Goal: Feedback & Contribution: Submit feedback/report problem

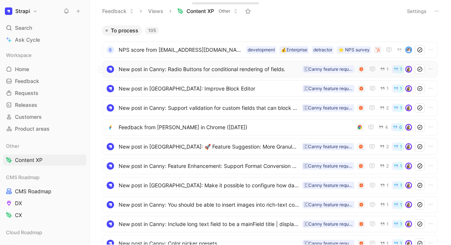
click at [132, 72] on span "New post in Canny: Radio Buttons for conditional rendering of fields." at bounding box center [209, 69] width 181 height 9
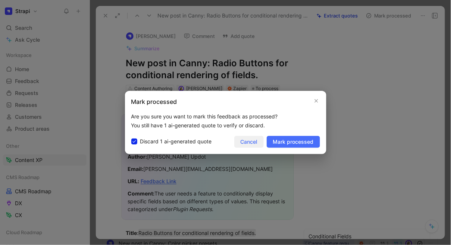
click at [253, 145] on span "Cancel" at bounding box center [249, 142] width 17 height 9
click at [254, 144] on span "Cancel" at bounding box center [249, 142] width 17 height 9
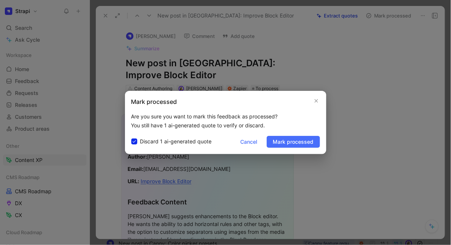
click at [254, 144] on span "Cancel" at bounding box center [249, 142] width 17 height 9
click at [255, 144] on span "Cancel" at bounding box center [249, 142] width 17 height 9
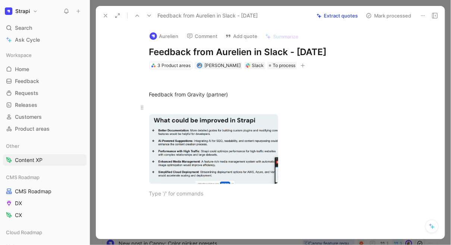
click at [178, 197] on div "Feedback from Gravity (partner)" at bounding box center [278, 137] width 333 height 137
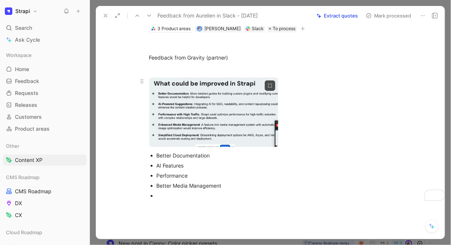
scroll to position [41, 0]
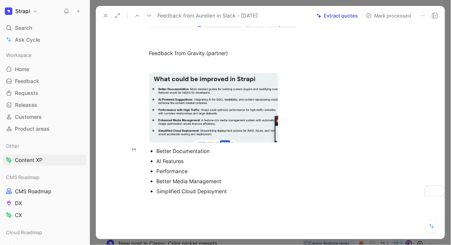
click at [166, 149] on div "Better Documentation" at bounding box center [282, 151] width 251 height 8
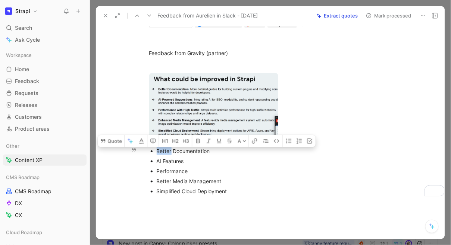
click at [166, 149] on div "Better Documentation" at bounding box center [282, 151] width 251 height 8
click at [110, 138] on button "Quote" at bounding box center [111, 140] width 26 height 12
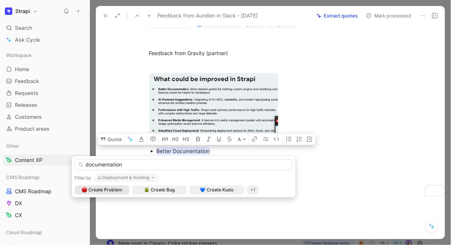
type input "documentation"
click at [116, 179] on button "Deployment & Hosting" at bounding box center [126, 177] width 64 height 9
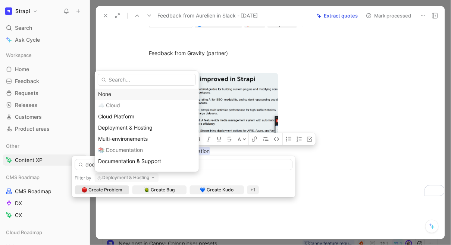
click at [112, 95] on div "None" at bounding box center [146, 94] width 97 height 9
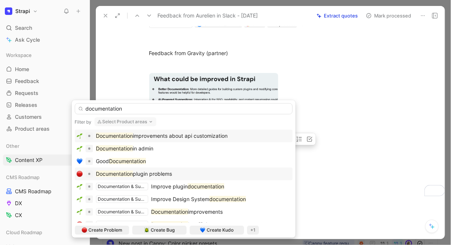
scroll to position [7, 0]
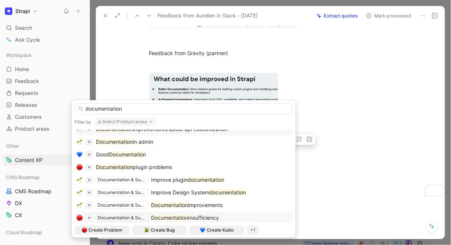
click at [176, 218] on mark "Documentation" at bounding box center [169, 218] width 37 height 6
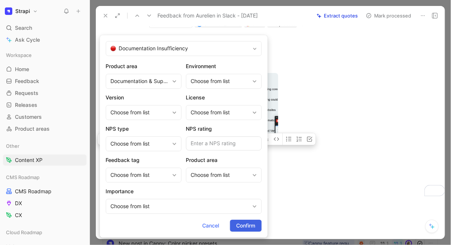
click at [240, 221] on button "Confirm" at bounding box center [246, 226] width 32 height 12
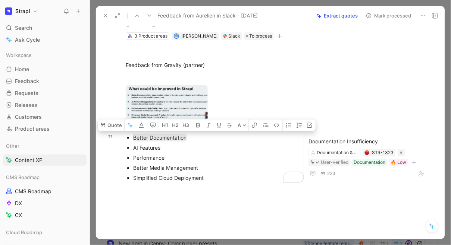
click at [146, 149] on div "AI Features" at bounding box center [211, 148] width 156 height 8
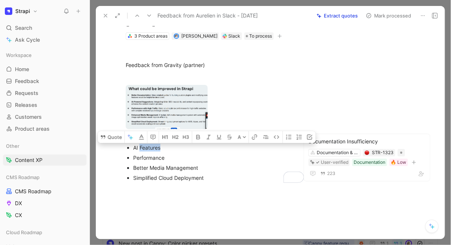
click at [146, 149] on div "AI Features" at bounding box center [211, 148] width 156 height 8
click at [109, 135] on button "Quote" at bounding box center [111, 135] width 26 height 12
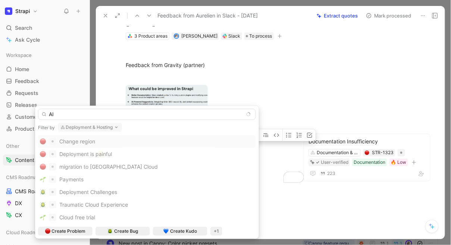
type input "AI"
click at [103, 127] on button "Deployment & Hosting" at bounding box center [90, 127] width 64 height 9
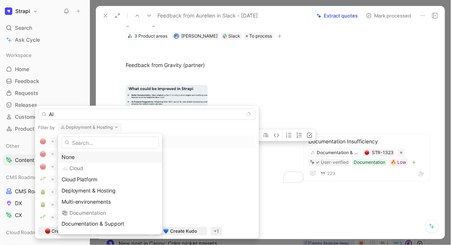
click at [81, 159] on div "None" at bounding box center [110, 157] width 97 height 9
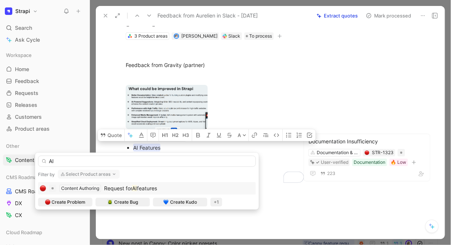
click at [134, 190] on mark "AI" at bounding box center [134, 188] width 5 height 6
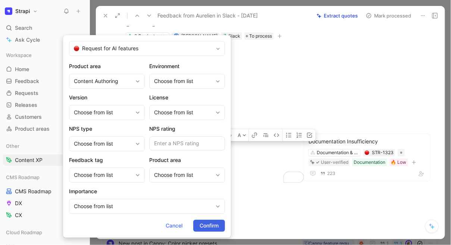
click at [213, 223] on span "Confirm" at bounding box center [209, 226] width 19 height 9
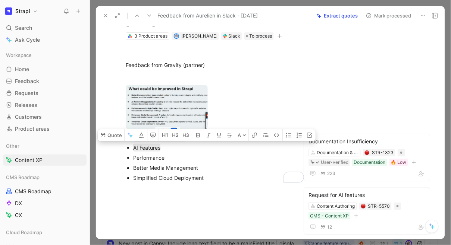
click at [143, 160] on div "Performance" at bounding box center [211, 158] width 156 height 8
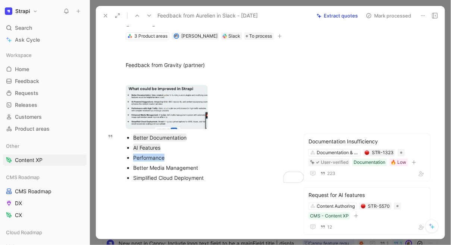
click at [143, 160] on div "Performance" at bounding box center [211, 158] width 156 height 8
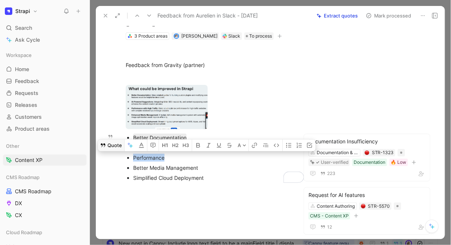
click at [119, 145] on button "Quote" at bounding box center [111, 146] width 26 height 12
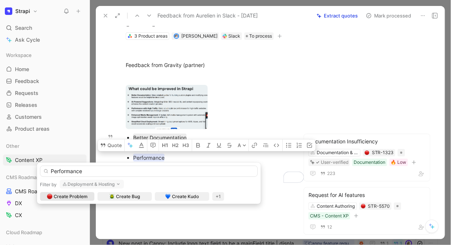
type input "Performance"
click at [101, 184] on button "Deployment & Hosting" at bounding box center [92, 184] width 64 height 9
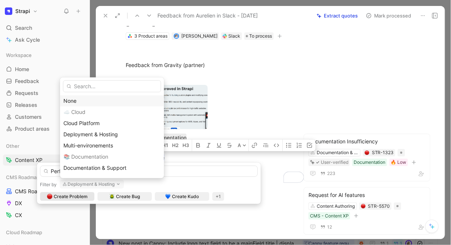
click at [85, 101] on div "None" at bounding box center [111, 101] width 97 height 9
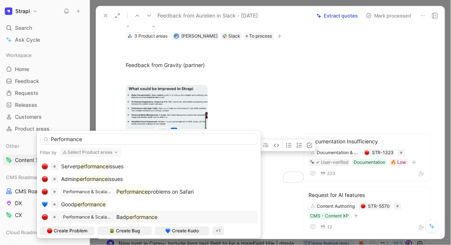
click at [145, 218] on mark "performance" at bounding box center [141, 217] width 31 height 6
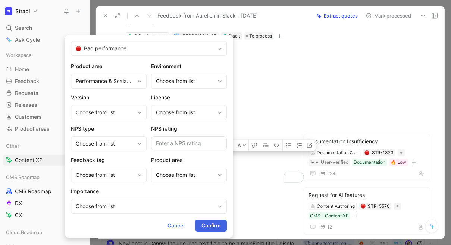
click at [220, 226] on button "Confirm" at bounding box center [211, 226] width 32 height 12
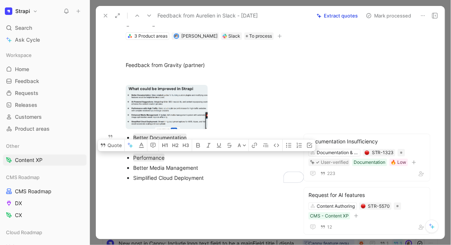
click at [151, 167] on div "Better Media Management" at bounding box center [211, 168] width 156 height 8
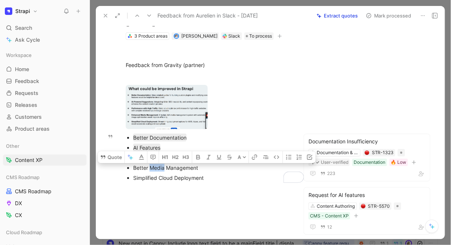
click at [151, 167] on div "Better Media Management" at bounding box center [211, 168] width 156 height 8
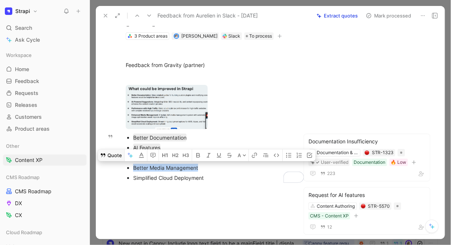
click at [112, 156] on button "Quote" at bounding box center [111, 156] width 26 height 12
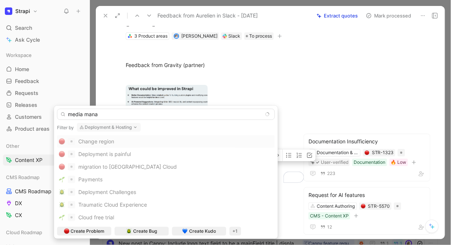
type input "media mana"
click at [116, 128] on button "Deployment & Hosting" at bounding box center [109, 127] width 64 height 9
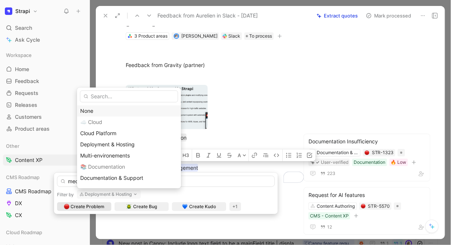
click at [101, 113] on div "None" at bounding box center [128, 111] width 97 height 9
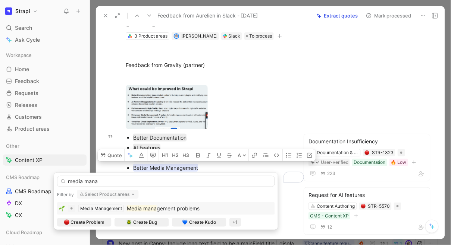
click at [143, 209] on mark "Media mana" at bounding box center [142, 209] width 30 height 6
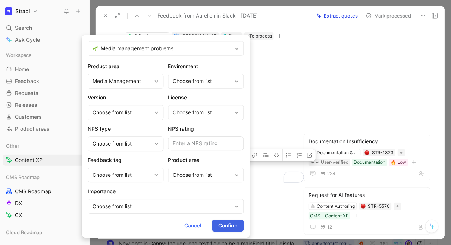
click at [233, 224] on span "Confirm" at bounding box center [228, 226] width 19 height 9
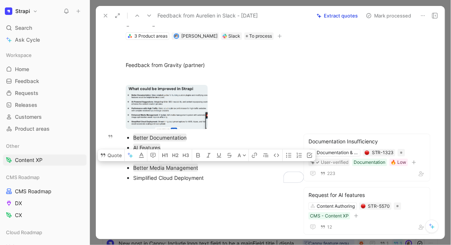
click at [151, 179] on div "Simplified Cloud Deployment" at bounding box center [211, 178] width 156 height 8
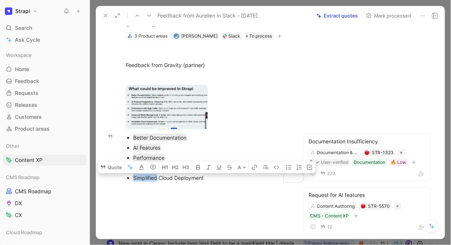
click at [151, 179] on div "Simplified Cloud Deployment" at bounding box center [211, 178] width 156 height 8
click at [113, 166] on button "Quote" at bounding box center [111, 166] width 26 height 12
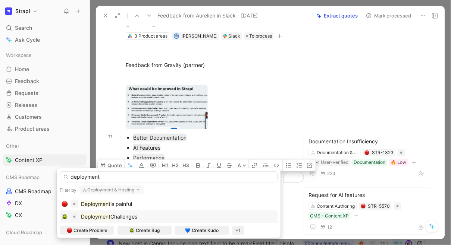
type input "deployment"
click at [129, 214] on span "Challenges" at bounding box center [123, 217] width 27 height 6
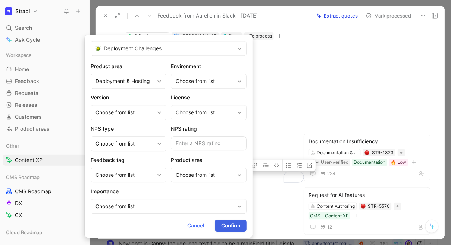
click at [232, 225] on span "Confirm" at bounding box center [230, 226] width 19 height 9
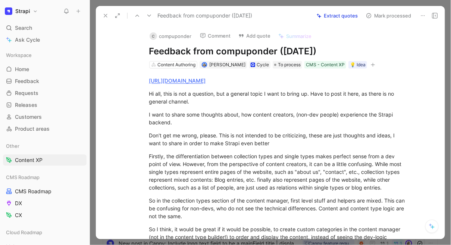
click at [340, 18] on button "Extract quotes" at bounding box center [337, 15] width 48 height 10
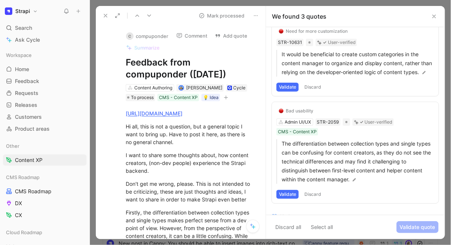
scroll to position [118, 0]
click at [294, 199] on button "Validate" at bounding box center [287, 194] width 22 height 9
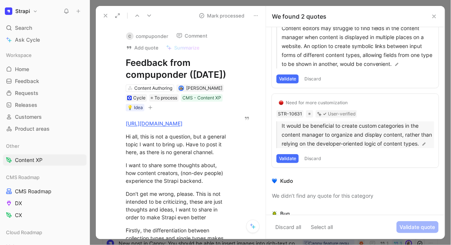
scroll to position [42, 0]
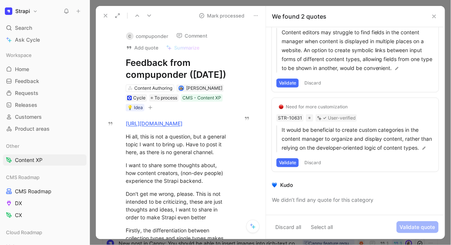
click at [294, 167] on button "Validate" at bounding box center [287, 163] width 22 height 9
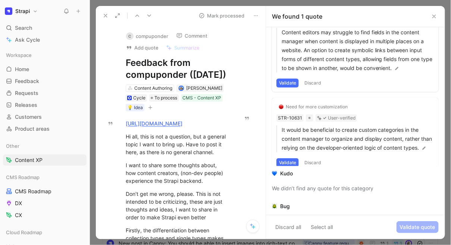
scroll to position [0, 0]
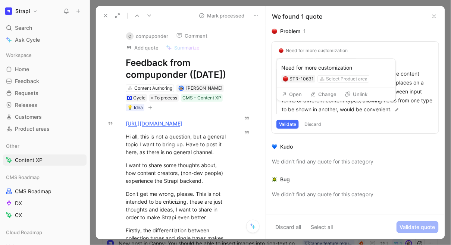
click at [303, 51] on div "Need for more customization" at bounding box center [317, 51] width 62 height 6
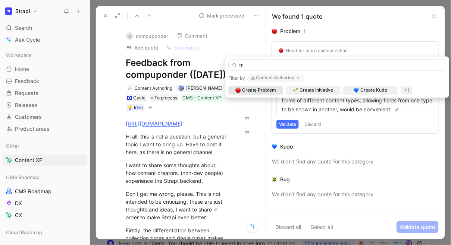
type input "t"
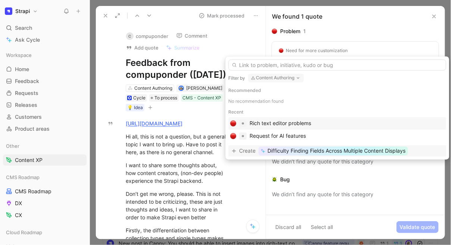
click at [345, 151] on span "Difficulty Finding Fields Across Multiple Content Displays" at bounding box center [336, 151] width 138 height 9
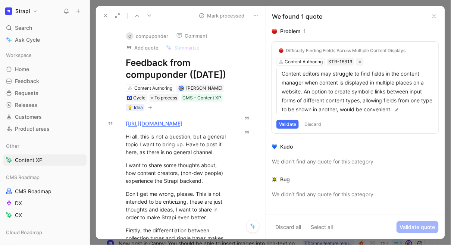
click at [295, 125] on button "Validate" at bounding box center [287, 124] width 22 height 9
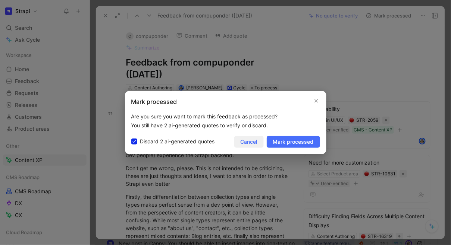
click at [247, 145] on span "Cancel" at bounding box center [249, 142] width 17 height 9
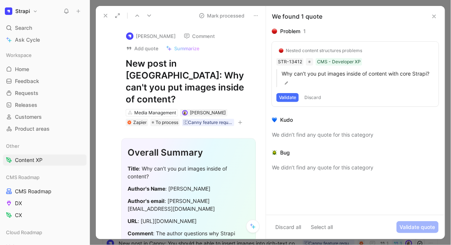
click at [319, 52] on div "Nested content structures problems" at bounding box center [324, 51] width 76 height 6
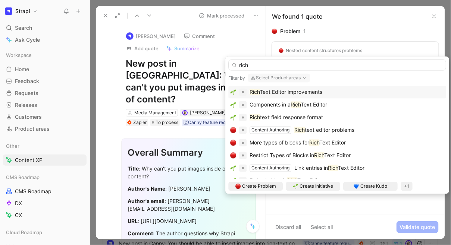
type input "rich"
click at [306, 91] on span "Text Editor improvements" at bounding box center [291, 92] width 63 height 6
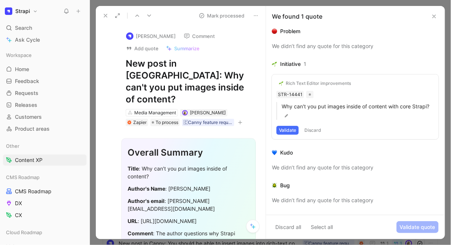
click at [293, 132] on button "Validate" at bounding box center [287, 130] width 22 height 9
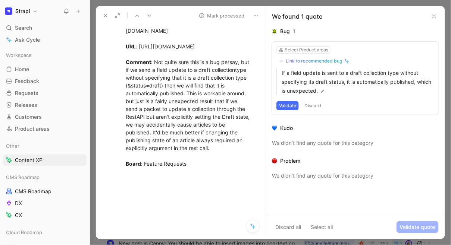
scroll to position [318, 0]
click at [314, 104] on button "Discard" at bounding box center [313, 105] width 22 height 9
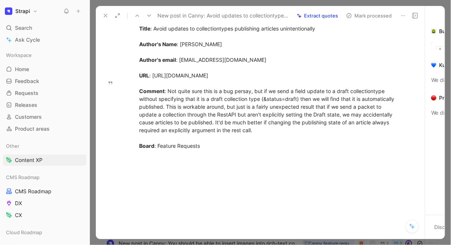
scroll to position [211, 0]
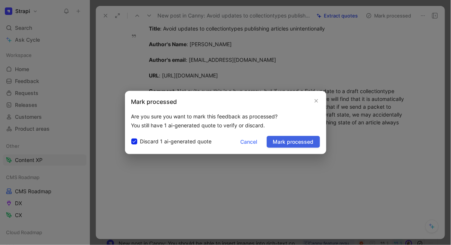
click at [289, 142] on span "Mark processed" at bounding box center [293, 142] width 41 height 9
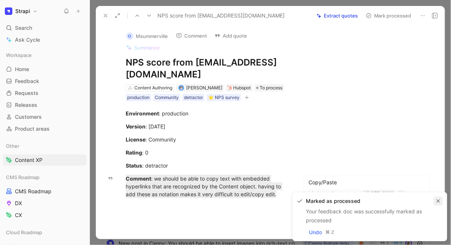
click at [439, 202] on icon "button" at bounding box center [438, 201] width 3 height 3
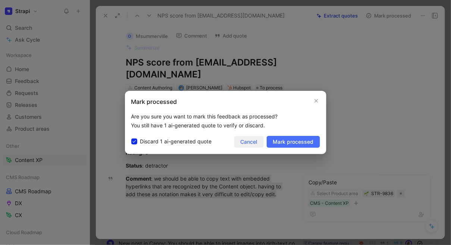
click at [257, 140] on span "Cancel" at bounding box center [249, 142] width 17 height 9
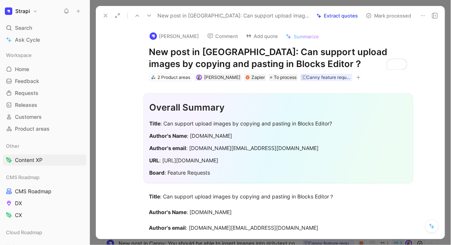
drag, startPoint x: 235, startPoint y: 52, endPoint x: 268, endPoint y: 63, distance: 34.6
click at [268, 63] on h1 "New post in [GEOGRAPHIC_DATA]: Can support upload images by copying and pasting…" at bounding box center [278, 58] width 258 height 24
click at [246, 54] on h1 "New post in [GEOGRAPHIC_DATA]: Can support upload images by copying and pasting…" at bounding box center [278, 58] width 258 height 24
click at [238, 51] on h1 "New post in [GEOGRAPHIC_DATA]: Can support upload images by copying and pasting…" at bounding box center [278, 58] width 258 height 24
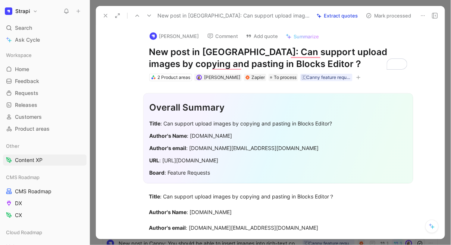
drag, startPoint x: 236, startPoint y: 53, endPoint x: 259, endPoint y: 62, distance: 24.2
click at [259, 62] on h1 "New post in [GEOGRAPHIC_DATA]: Can support upload images by copying and pasting…" at bounding box center [278, 58] width 258 height 24
click at [259, 34] on button "Add quote" at bounding box center [261, 36] width 39 height 10
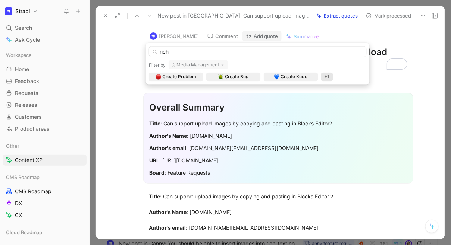
type input "rich"
click at [214, 63] on button "Media Management" at bounding box center [199, 64] width 60 height 9
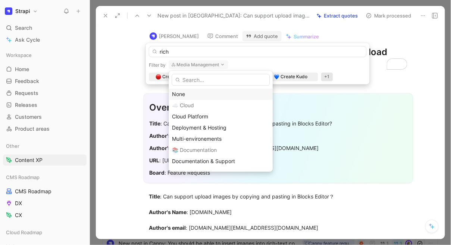
click at [188, 96] on div "None" at bounding box center [220, 94] width 97 height 9
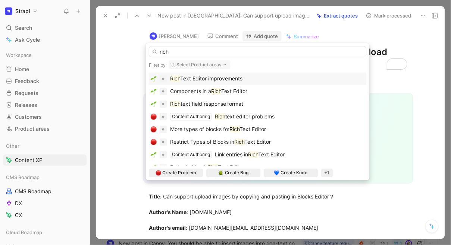
click at [191, 79] on span "Text Editor improvements" at bounding box center [211, 79] width 63 height 6
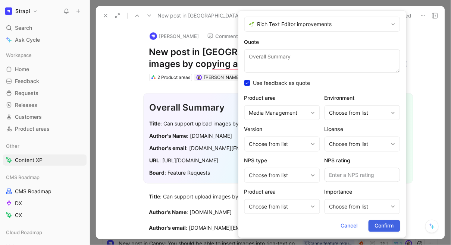
click at [397, 228] on button "Confirm" at bounding box center [385, 226] width 32 height 12
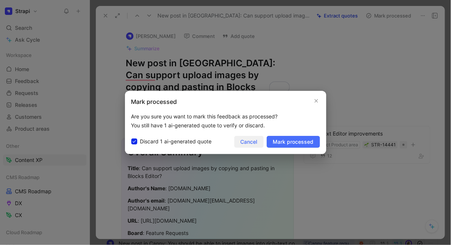
click at [254, 145] on span "Cancel" at bounding box center [249, 142] width 17 height 9
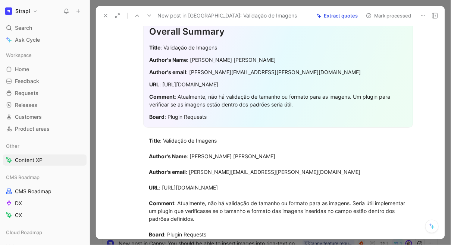
scroll to position [68, 0]
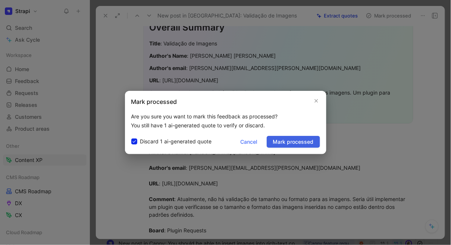
click at [284, 145] on span "Mark processed" at bounding box center [293, 142] width 41 height 9
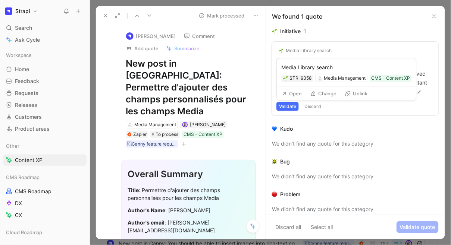
click at [307, 49] on div "Media Library search" at bounding box center [309, 51] width 46 height 6
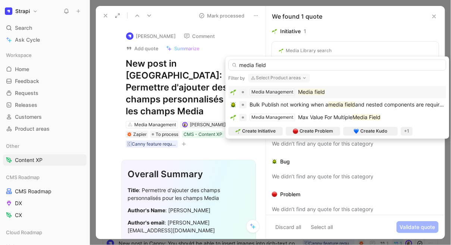
type input "media field"
click at [311, 91] on mark "Media field" at bounding box center [311, 92] width 27 height 6
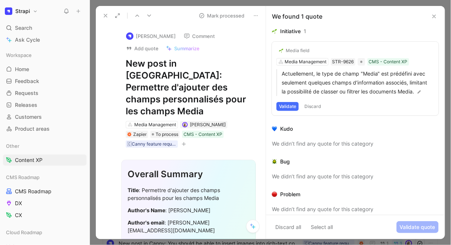
click at [295, 107] on button "Validate" at bounding box center [287, 106] width 22 height 9
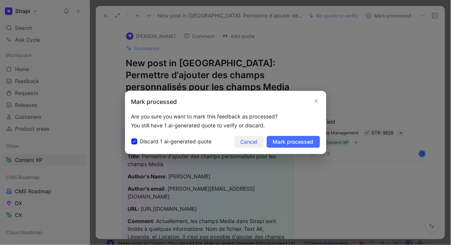
click at [249, 143] on span "Cancel" at bounding box center [249, 142] width 17 height 9
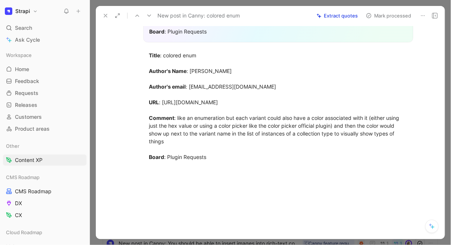
scroll to position [166, 0]
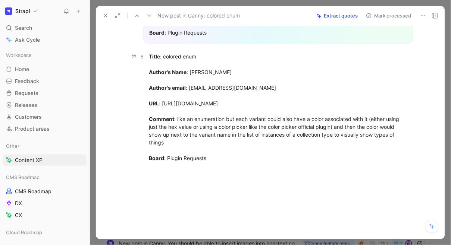
click at [238, 120] on div "Title : colored enum Author's Name : [PERSON_NAME] Author's email : [EMAIL_ADDR…" at bounding box center [278, 111] width 258 height 117
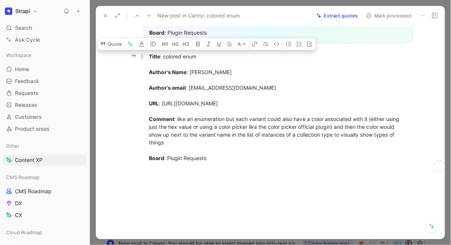
click at [230, 120] on div "Title : colored enum Author's Name : [PERSON_NAME] Author's email : [EMAIL_ADDR…" at bounding box center [278, 111] width 258 height 117
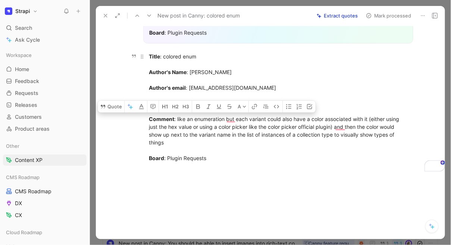
drag, startPoint x: 175, startPoint y: 142, endPoint x: 149, endPoint y: 118, distance: 35.4
click at [149, 118] on div "Title : colored enum Author's Name : [PERSON_NAME] Author's email : [EMAIL_ADDR…" at bounding box center [278, 111] width 258 height 117
click at [119, 108] on button "Quote" at bounding box center [111, 107] width 26 height 12
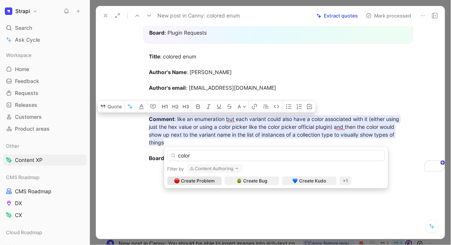
type input "color"
click at [209, 170] on button "Content Authoring" at bounding box center [215, 168] width 56 height 9
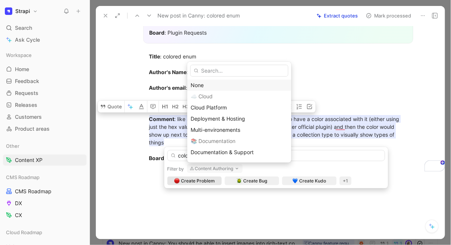
click at [208, 88] on div "None" at bounding box center [239, 85] width 97 height 9
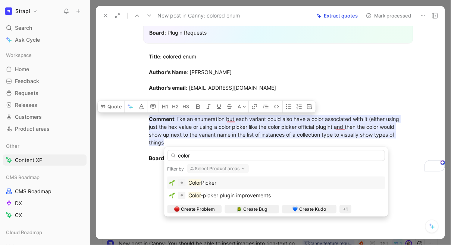
click at [206, 181] on span "Picker" at bounding box center [208, 183] width 15 height 6
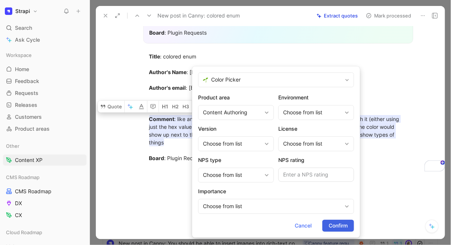
click at [330, 225] on span "Confirm" at bounding box center [338, 226] width 19 height 9
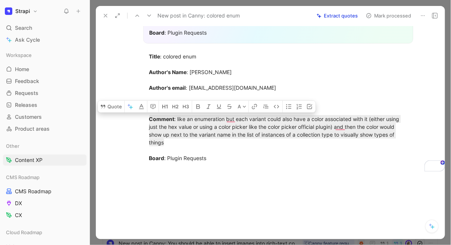
click at [110, 60] on div "[PERSON_NAME] Comment Add quote Summarize New post in Canny: colored enum Conte…" at bounding box center [270, 132] width 349 height 214
click at [99, 44] on div "[PERSON_NAME] Comment Add quote Summarize New post in Canny: colored enum Conte…" at bounding box center [270, 132] width 349 height 214
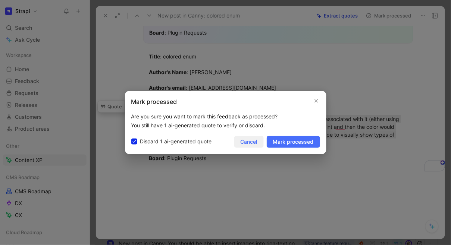
click at [253, 144] on span "Cancel" at bounding box center [249, 142] width 17 height 9
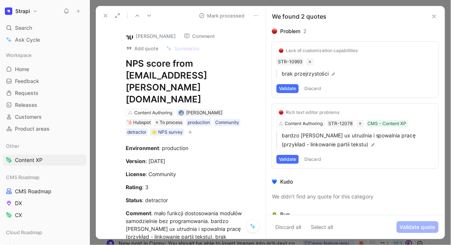
click at [321, 90] on button "Discard" at bounding box center [313, 88] width 22 height 9
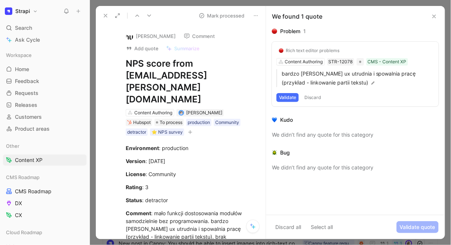
click at [319, 93] on button "Discard" at bounding box center [313, 97] width 22 height 9
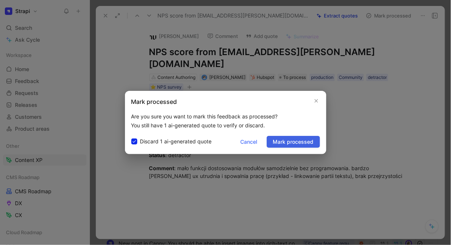
click at [284, 142] on span "Mark processed" at bounding box center [293, 142] width 41 height 9
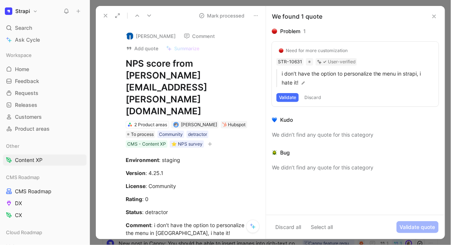
click at [293, 99] on button "Validate" at bounding box center [287, 97] width 22 height 9
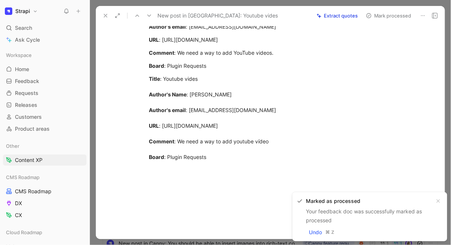
scroll to position [110, 0]
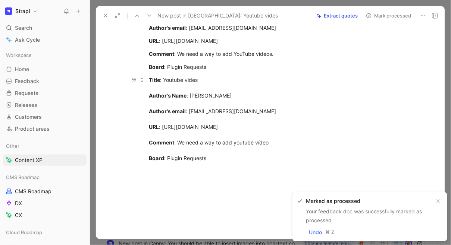
click at [236, 142] on div "Title : Youtube vides Author's Name : [PERSON_NAME] Author's email : [PERSON_NA…" at bounding box center [278, 123] width 258 height 94
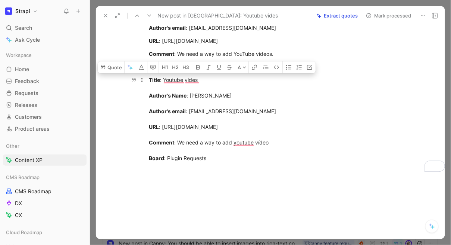
click at [207, 141] on div "Title : Youtube vides Author's Name : [PERSON_NAME] Author's email : [PERSON_NA…" at bounding box center [278, 123] width 258 height 94
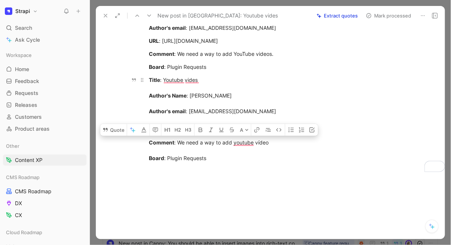
drag, startPoint x: 269, startPoint y: 142, endPoint x: 143, endPoint y: 142, distance: 125.7
click at [143, 142] on p "Title : Youtube vides Author's Name : [PERSON_NAME] Author's email : [PERSON_NA…" at bounding box center [278, 123] width 286 height 98
click at [114, 128] on button "Quote" at bounding box center [113, 130] width 26 height 12
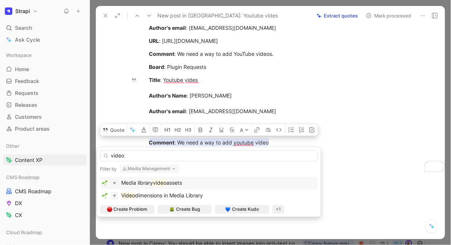
click at [129, 158] on input "video" at bounding box center [209, 156] width 218 height 11
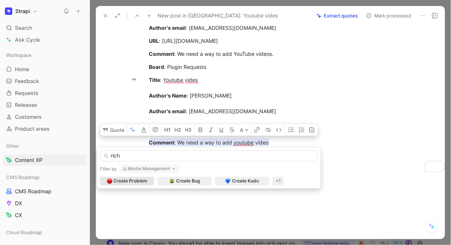
type input "rich"
click at [141, 173] on button "Media Management" at bounding box center [150, 169] width 60 height 9
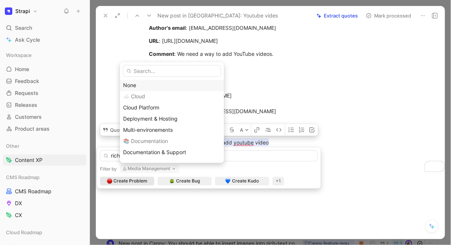
click at [137, 89] on div "None" at bounding box center [171, 85] width 97 height 9
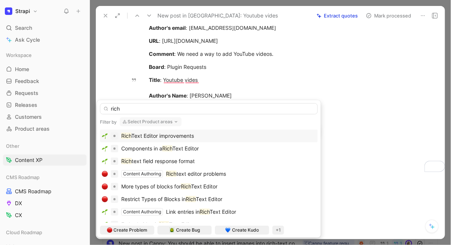
click at [151, 135] on span "Text Editor improvements" at bounding box center [162, 136] width 63 height 6
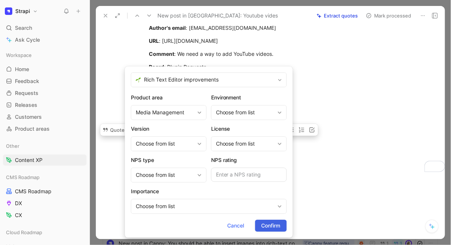
click at [272, 223] on span "Confirm" at bounding box center [270, 226] width 19 height 9
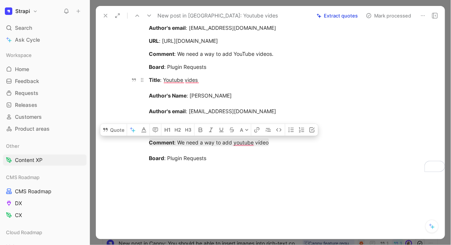
click at [260, 157] on div "Title : Youtube vides Author's Name : [PERSON_NAME] Author's email : [PERSON_NA…" at bounding box center [278, 123] width 258 height 94
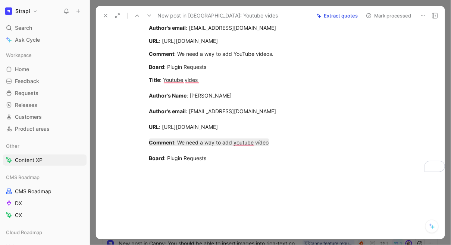
click at [107, 141] on div "[PERSON_NAME] Comment Add quote Summarize New post in Canny: Youtube vides Medi…" at bounding box center [270, 132] width 349 height 214
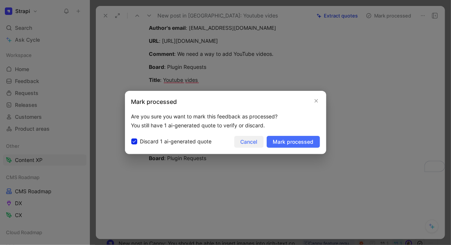
click at [256, 142] on span "Cancel" at bounding box center [249, 142] width 17 height 9
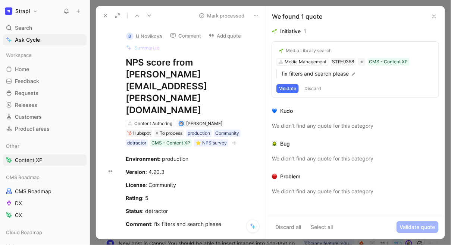
click at [310, 88] on button "Discard" at bounding box center [313, 88] width 22 height 9
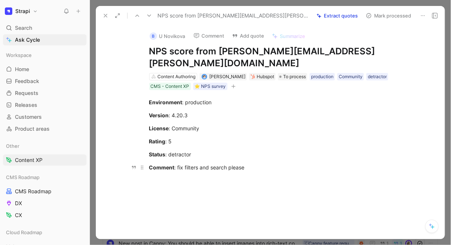
click at [183, 164] on div "Comment : fix filters and search please" at bounding box center [278, 168] width 258 height 8
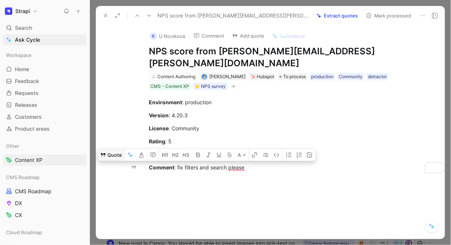
click at [114, 149] on button "Quote" at bounding box center [111, 155] width 26 height 12
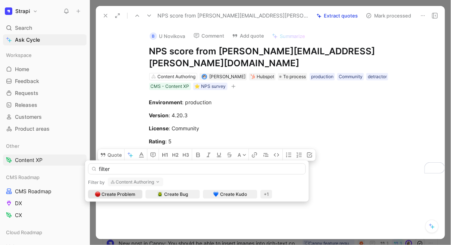
type input "filter"
click at [131, 183] on button "Content Authoring" at bounding box center [136, 182] width 56 height 9
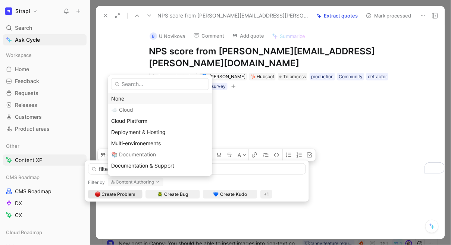
click at [129, 98] on div "None" at bounding box center [160, 98] width 97 height 9
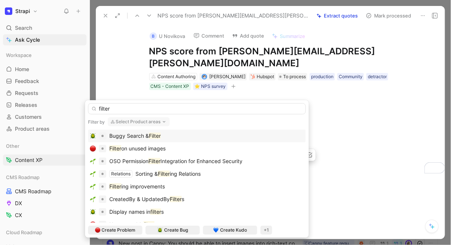
click at [134, 138] on span "Buggy Search &" at bounding box center [129, 136] width 40 height 6
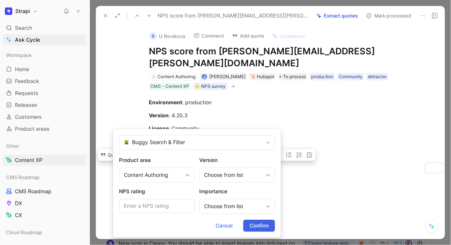
click at [261, 228] on span "Confirm" at bounding box center [259, 226] width 19 height 9
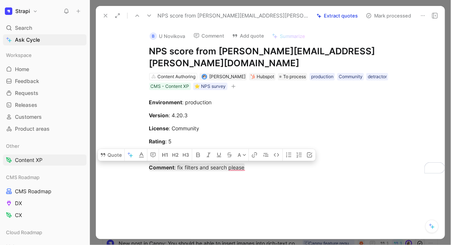
click at [122, 165] on div "Environment : production Version : 4.20.3 License : Community Rating : 5 Status…" at bounding box center [278, 135] width 333 height 90
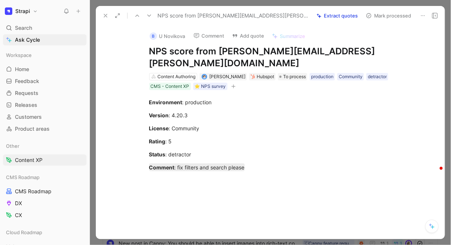
click at [105, 38] on div "[PERSON_NAME] Comment Add quote Summarize NPS score from [PERSON_NAME][EMAIL_AD…" at bounding box center [270, 132] width 349 height 214
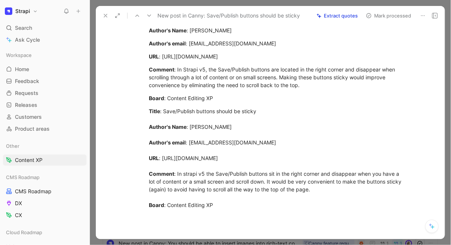
scroll to position [95, 0]
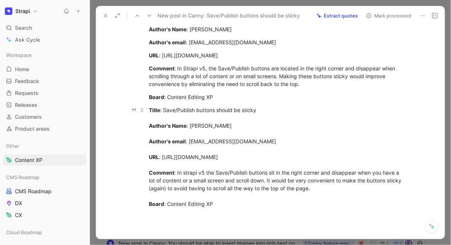
click at [206, 175] on div "Title : Save/Publish buttons should be sticky Author's Name : [PERSON_NAME] Aut…" at bounding box center [278, 161] width 258 height 110
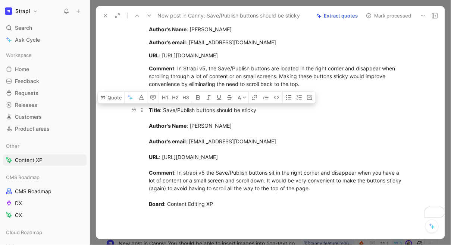
click at [172, 175] on strong "Comment" at bounding box center [161, 173] width 25 height 6
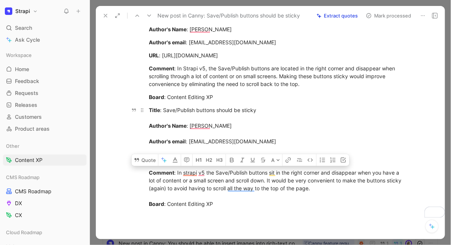
drag, startPoint x: 177, startPoint y: 173, endPoint x: 316, endPoint y: 194, distance: 140.4
click at [316, 194] on div "Title : Save/Publish buttons should be sticky Author's Name : [PERSON_NAME] Aut…" at bounding box center [278, 161] width 258 height 110
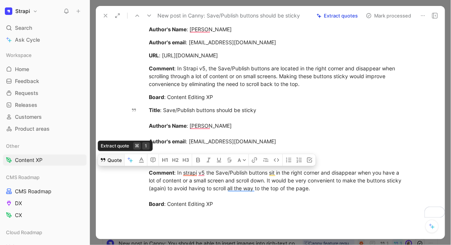
click at [107, 162] on button "Quote" at bounding box center [111, 160] width 26 height 12
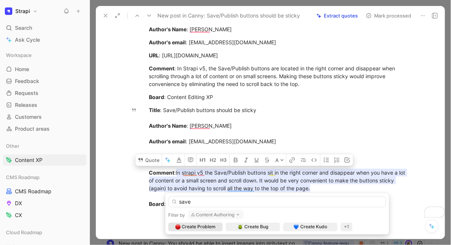
click at [203, 214] on button "Content Authoring" at bounding box center [216, 215] width 56 height 9
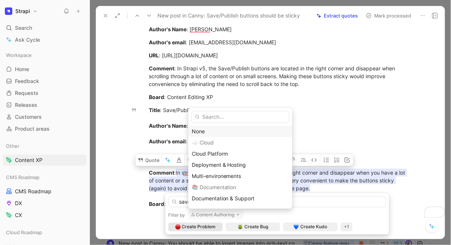
click at [208, 133] on div "None" at bounding box center [240, 131] width 97 height 9
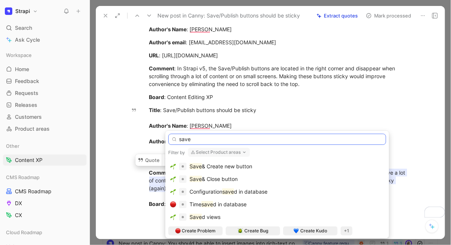
click at [207, 140] on input "save" at bounding box center [277, 139] width 218 height 11
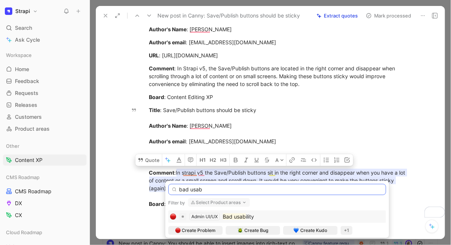
type input "bad usab"
click at [243, 219] on mark "Bad usab" at bounding box center [234, 217] width 23 height 6
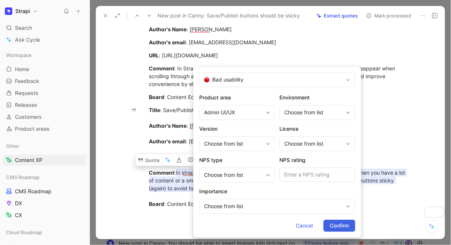
click at [347, 226] on span "Confirm" at bounding box center [339, 226] width 19 height 9
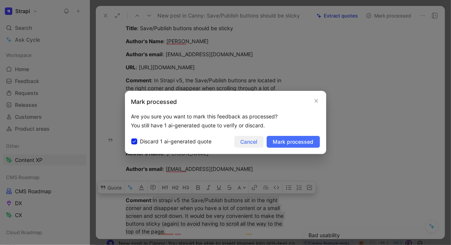
click at [249, 142] on span "Cancel" at bounding box center [249, 142] width 17 height 9
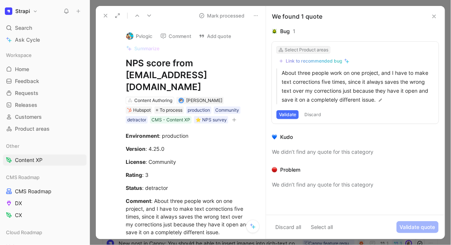
click at [306, 51] on div "Select Product areas" at bounding box center [307, 49] width 44 height 7
click at [316, 63] on div "Link to recommended bug" at bounding box center [314, 61] width 56 height 6
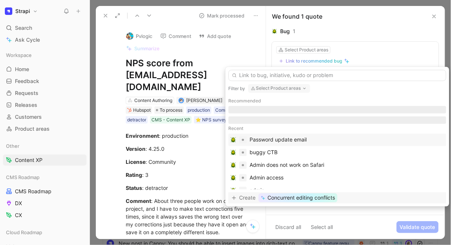
click at [298, 198] on span "Concurrent editing conflicts" at bounding box center [301, 198] width 68 height 9
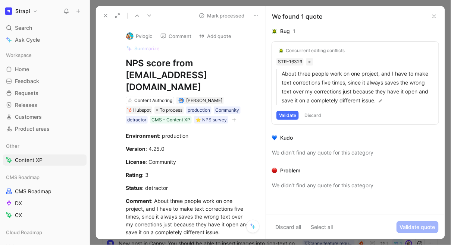
click at [291, 115] on button "Validate" at bounding box center [287, 115] width 22 height 9
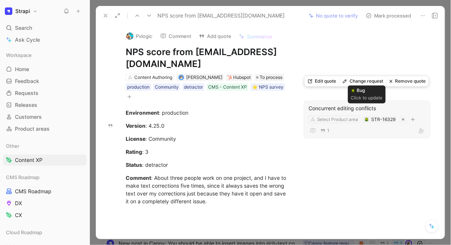
click at [368, 117] on img at bounding box center [366, 119] width 4 height 4
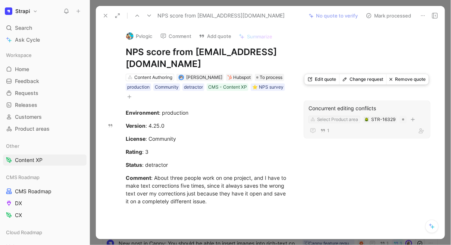
click at [334, 116] on div "Select Product area" at bounding box center [337, 119] width 41 height 7
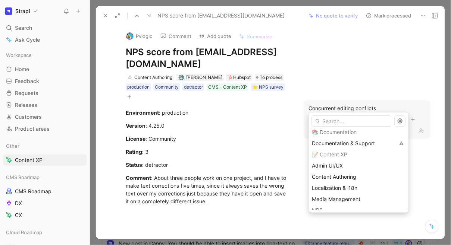
scroll to position [60, 0]
click at [326, 178] on span "Content Authoring" at bounding box center [334, 176] width 44 height 6
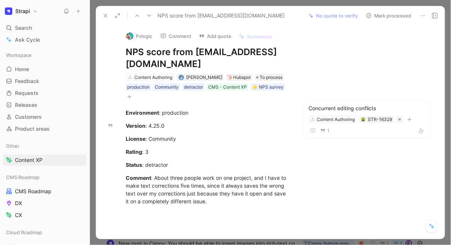
click at [324, 167] on div "Pvlogic Comment Add quote Summarize NPS score from [EMAIL_ADDRESS][DOMAIN_NAME]…" at bounding box center [270, 132] width 349 height 214
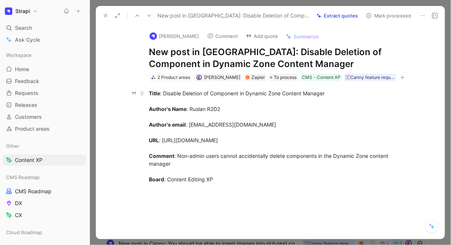
click at [204, 164] on div "Title : Disable Deletion of Component in Dynamic Zone Content Manager Author's …" at bounding box center [278, 141] width 258 height 102
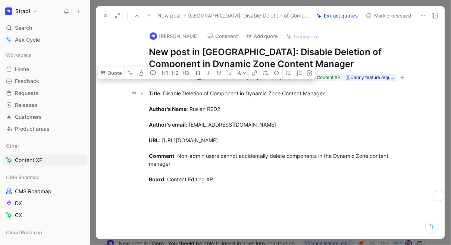
click at [204, 164] on div "Title : Disable Deletion of Component in Dynamic Zone Content Manager Author's …" at bounding box center [278, 141] width 258 height 102
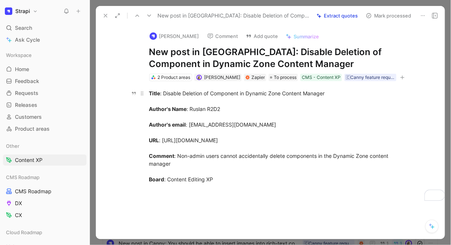
drag, startPoint x: 178, startPoint y: 171, endPoint x: 145, endPoint y: 163, distance: 33.3
click at [145, 163] on p "Title : Disable Deletion of Component in Dynamic Zone Content Manager Author's …" at bounding box center [278, 140] width 286 height 106
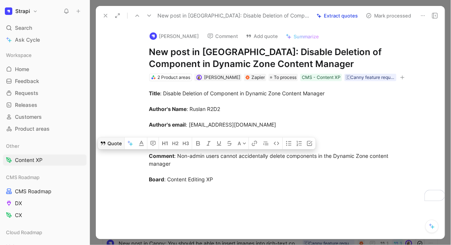
click at [110, 149] on button "Quote" at bounding box center [111, 144] width 26 height 12
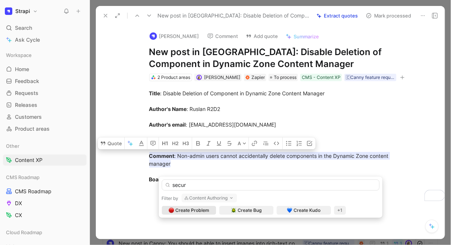
type input "secur"
click at [208, 198] on button "Content Authoring" at bounding box center [210, 198] width 56 height 9
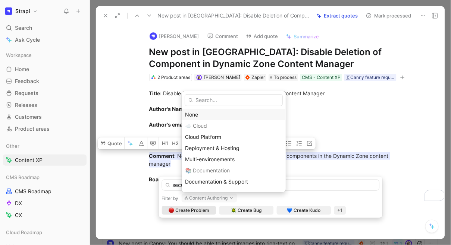
click at [205, 114] on div "None" at bounding box center [233, 114] width 97 height 9
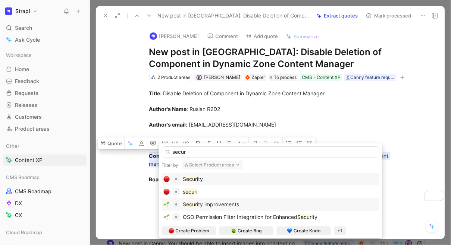
click at [217, 203] on span "ity improvements" at bounding box center [218, 204] width 42 height 6
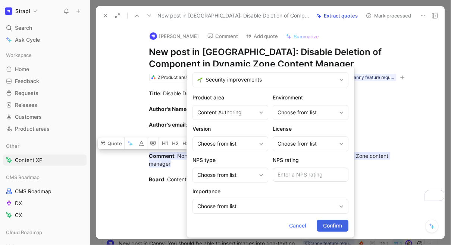
click at [343, 227] on button "Confirm" at bounding box center [333, 226] width 32 height 12
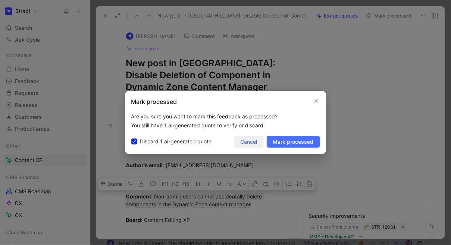
click at [251, 137] on button "Cancel" at bounding box center [248, 142] width 29 height 12
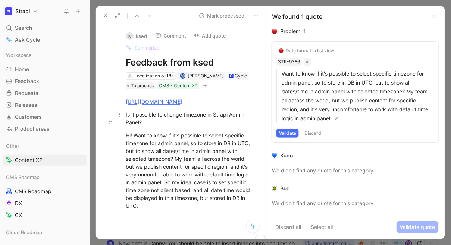
click at [159, 122] on div "Is it possible to change timezone in Strapi Admin Panel?" at bounding box center [189, 119] width 126 height 16
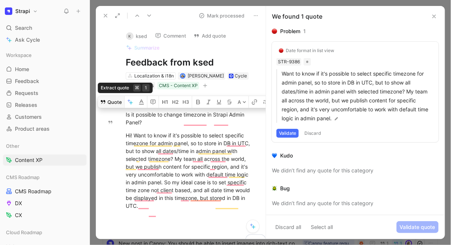
click at [114, 108] on button "Quote" at bounding box center [111, 102] width 26 height 12
click at [307, 51] on div "Date format in list view" at bounding box center [310, 51] width 48 height 6
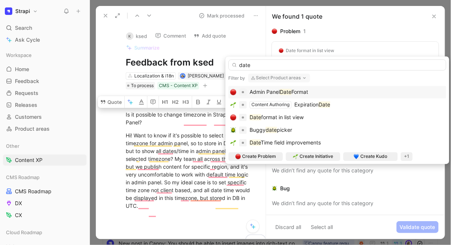
type input "date"
click at [301, 92] on span "Format" at bounding box center [299, 92] width 17 height 6
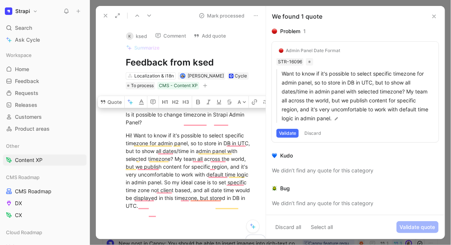
click at [295, 132] on button "Validate" at bounding box center [287, 133] width 22 height 9
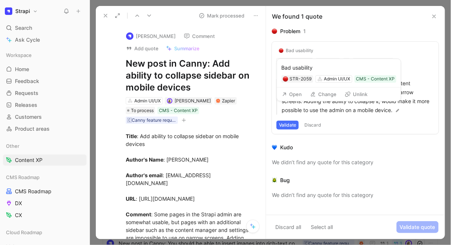
click at [302, 49] on div "Bad usability" at bounding box center [300, 51] width 28 height 6
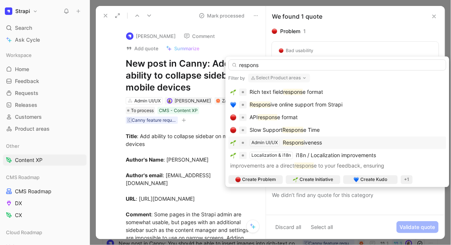
type input "respons"
click at [293, 141] on mark "Respons" at bounding box center [293, 143] width 21 height 6
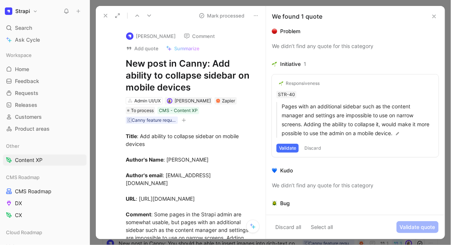
click at [293, 149] on button "Validate" at bounding box center [287, 148] width 22 height 9
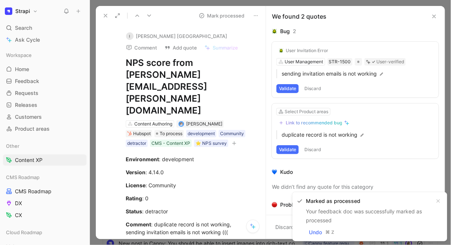
click at [289, 88] on button "Validate" at bounding box center [287, 88] width 22 height 9
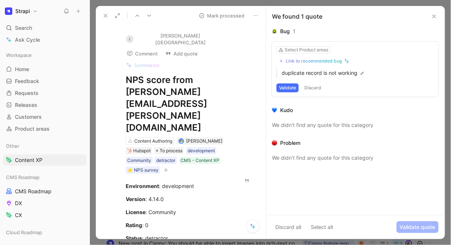
click at [305, 60] on div "Link to recommended bug" at bounding box center [314, 61] width 56 height 6
click at [310, 62] on div "Link to recommended bug" at bounding box center [314, 61] width 56 height 6
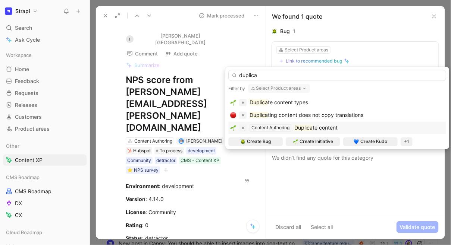
type input "duplica"
click at [306, 127] on mark "Duplica" at bounding box center [303, 128] width 18 height 6
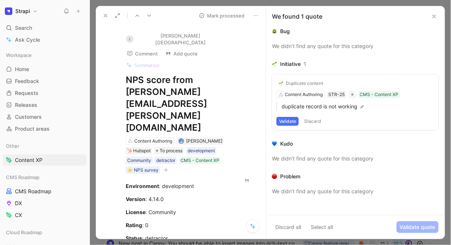
click at [290, 123] on button "Validate" at bounding box center [287, 121] width 22 height 9
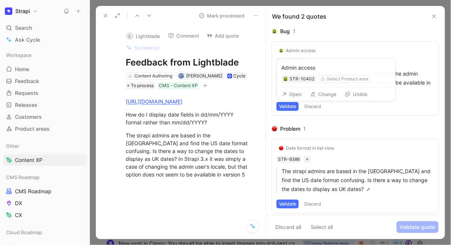
click at [301, 52] on div "Admin access" at bounding box center [301, 51] width 30 height 6
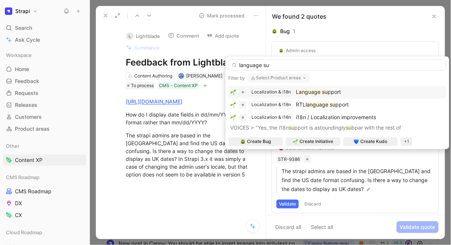
type input "language su"
click at [305, 90] on mark "Language su" at bounding box center [312, 92] width 32 height 6
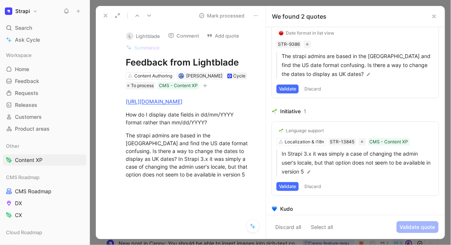
scroll to position [54, 0]
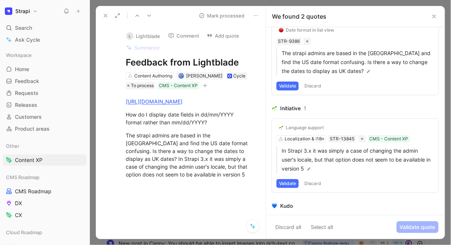
click at [289, 184] on button "Validate" at bounding box center [287, 183] width 22 height 9
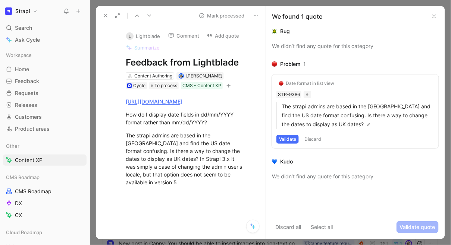
scroll to position [0, 0]
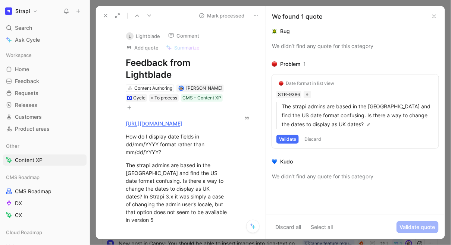
click at [310, 84] on div "Date format in list view" at bounding box center [310, 84] width 48 height 6
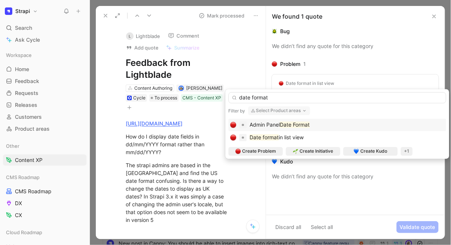
type input "date format"
click at [300, 126] on mark "Date Format" at bounding box center [295, 125] width 30 height 6
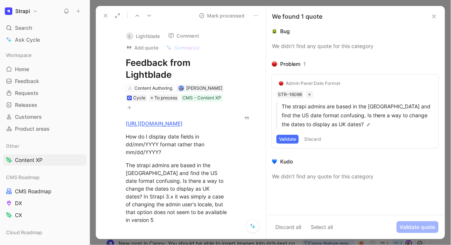
click at [292, 140] on button "Validate" at bounding box center [287, 139] width 22 height 9
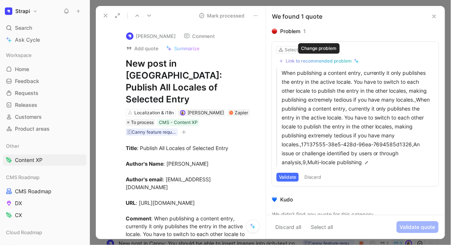
click at [314, 61] on div "Link to recommended problem" at bounding box center [319, 61] width 66 height 6
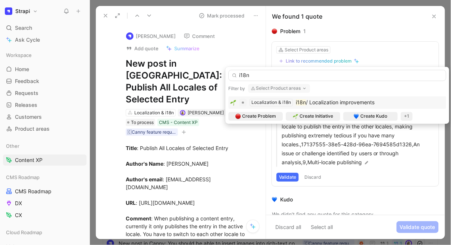
type input "i18n"
click at [327, 101] on span "/ Localization improvements" at bounding box center [340, 103] width 69 height 6
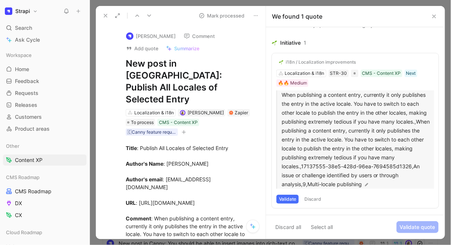
scroll to position [22, 0]
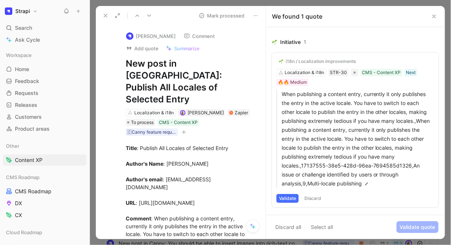
click at [293, 197] on button "Validate" at bounding box center [287, 198] width 22 height 9
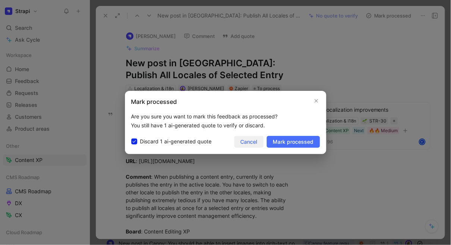
click at [245, 142] on span "Cancel" at bounding box center [249, 142] width 17 height 9
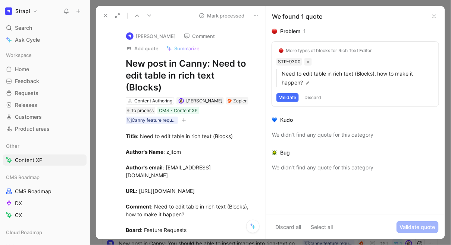
click at [291, 97] on button "Validate" at bounding box center [287, 97] width 22 height 9
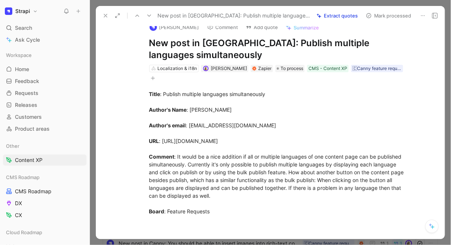
scroll to position [9, 0]
click at [215, 172] on div "Title : Publish multiple languages simultaneously Author's Name : [PERSON_NAME]…" at bounding box center [278, 156] width 258 height 133
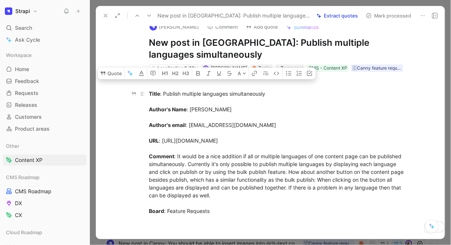
click at [211, 173] on div "Title : Publish multiple languages simultaneously Author's Name : [PERSON_NAME]…" at bounding box center [278, 156] width 258 height 133
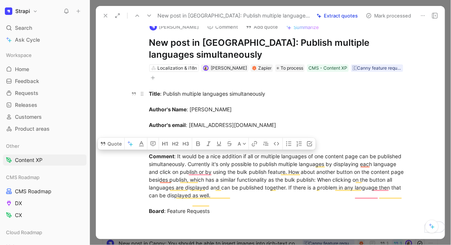
drag, startPoint x: 217, startPoint y: 203, endPoint x: 145, endPoint y: 163, distance: 81.5
click at [145, 163] on p "Title : Publish multiple languages simultaneously Author's Name : [PERSON_NAME]…" at bounding box center [278, 157] width 286 height 138
click at [118, 150] on button "Quote" at bounding box center [111, 144] width 26 height 12
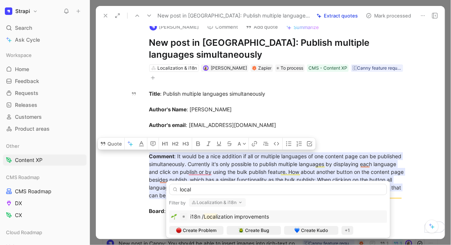
type input "local"
click at [212, 214] on mark "Local" at bounding box center [210, 217] width 13 height 6
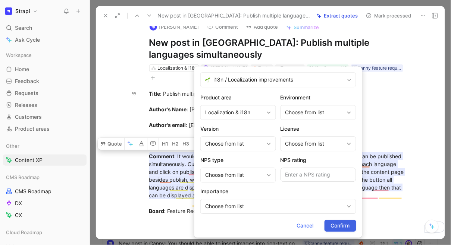
click at [338, 227] on span "Confirm" at bounding box center [340, 226] width 19 height 9
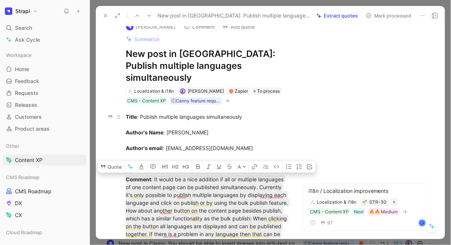
click at [285, 226] on div "Title : Publish multiple languages simultaneously Author's Name : [PERSON_NAME]…" at bounding box center [208, 191] width 164 height 157
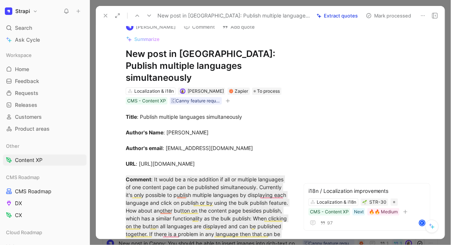
click at [112, 51] on div "[PERSON_NAME] Comment Add quote Summarize New post in [GEOGRAPHIC_DATA]: Publis…" at bounding box center [208, 61] width 192 height 90
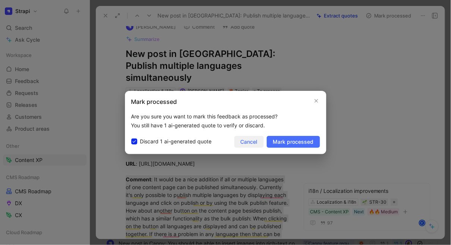
click at [257, 144] on span "Cancel" at bounding box center [249, 142] width 17 height 9
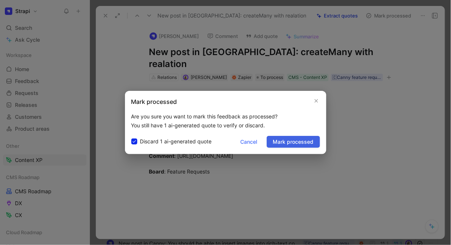
click at [291, 144] on span "Mark processed" at bounding box center [293, 142] width 41 height 9
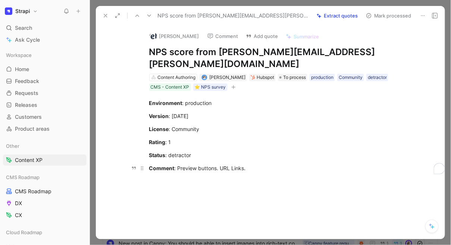
click at [221, 164] on div "Comment : Preview buttons. URL Links." at bounding box center [278, 168] width 258 height 8
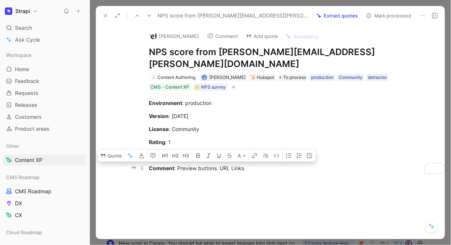
click at [221, 164] on div "Comment : Preview buttons. URL Links." at bounding box center [278, 168] width 258 height 8
drag, startPoint x: 219, startPoint y: 156, endPoint x: 244, endPoint y: 156, distance: 25.0
click at [244, 164] on div "Comment : Preview buttons. URL Links." at bounding box center [278, 168] width 258 height 8
click at [136, 150] on button "Quote" at bounding box center [136, 156] width 26 height 12
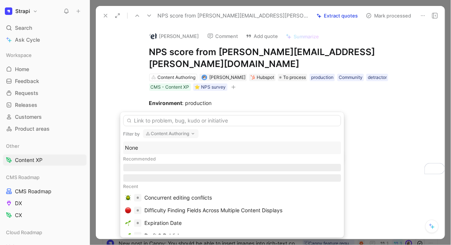
type input "r"
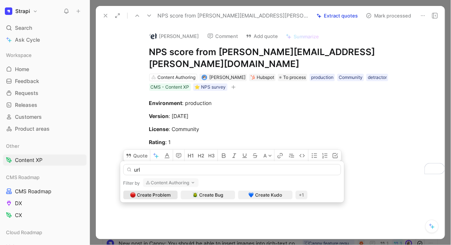
type input "url"
click at [160, 183] on button "Content Authoring" at bounding box center [171, 183] width 56 height 9
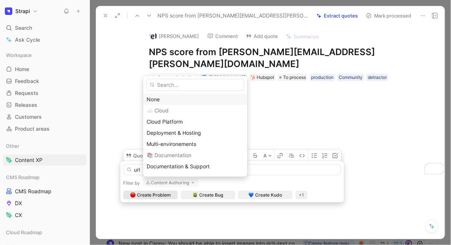
click at [162, 100] on div "None" at bounding box center [195, 99] width 97 height 9
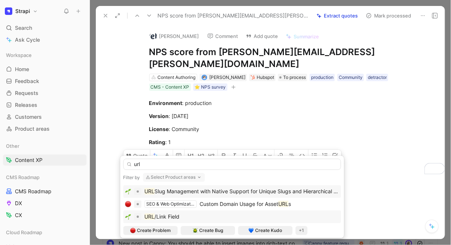
click at [159, 215] on span "/Link Field" at bounding box center [166, 217] width 25 height 6
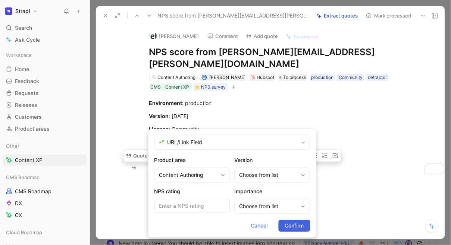
click at [297, 227] on span "Confirm" at bounding box center [294, 226] width 19 height 9
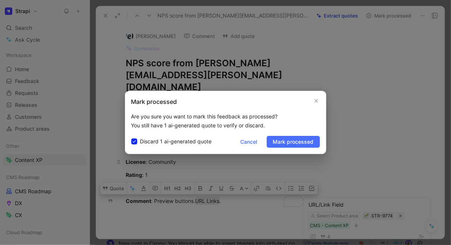
click at [243, 141] on span "Cancel" at bounding box center [249, 142] width 17 height 9
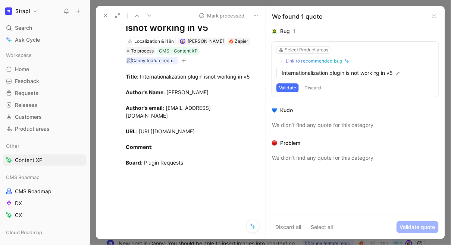
scroll to position [57, 0]
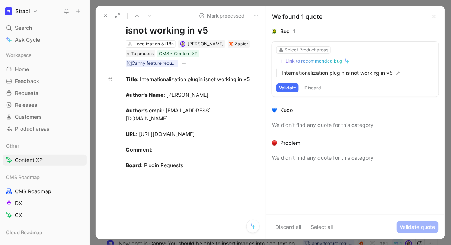
click at [291, 89] on button "Validate" at bounding box center [287, 88] width 22 height 9
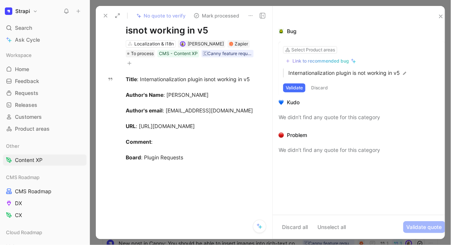
scroll to position [43, 0]
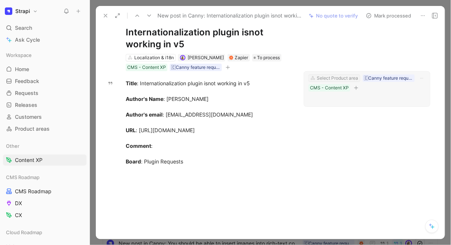
click at [339, 78] on div "Select Product area" at bounding box center [337, 78] width 41 height 7
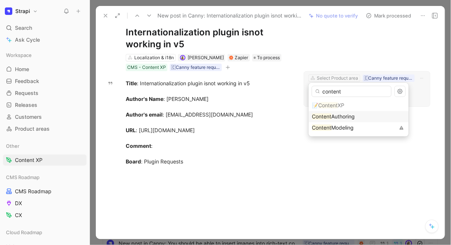
type input "content"
click at [349, 119] on span "Authoring" at bounding box center [343, 116] width 23 height 6
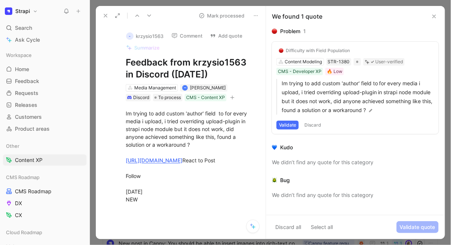
click at [295, 126] on button "Validate" at bounding box center [287, 125] width 22 height 9
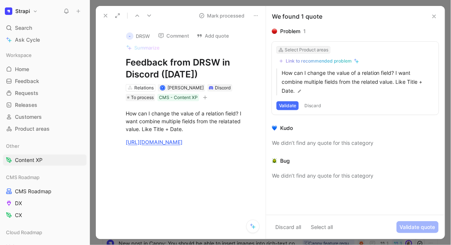
click at [298, 50] on div "Select Product areas" at bounding box center [307, 49] width 44 height 7
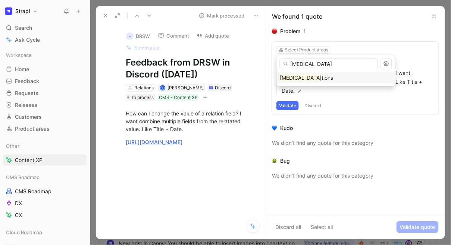
type input "[MEDICAL_DATA]"
click at [290, 77] on mark "[MEDICAL_DATA]" at bounding box center [301, 78] width 42 height 6
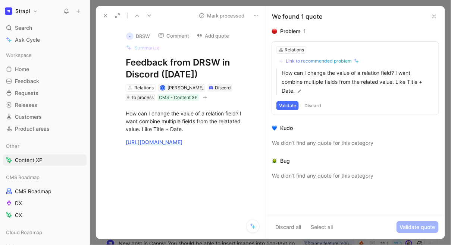
click at [294, 107] on button "Validate" at bounding box center [287, 105] width 22 height 9
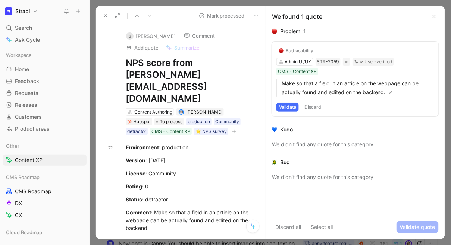
click at [295, 109] on button "Validate" at bounding box center [287, 107] width 22 height 9
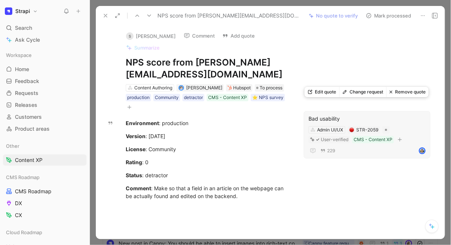
click at [352, 147] on div "229" at bounding box center [366, 151] width 117 height 9
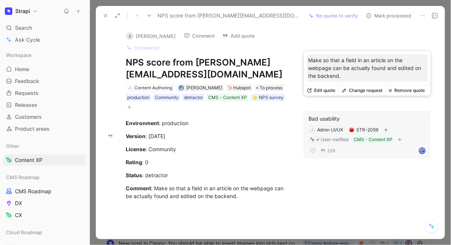
click at [324, 89] on button "Edit quote" at bounding box center [321, 90] width 35 height 10
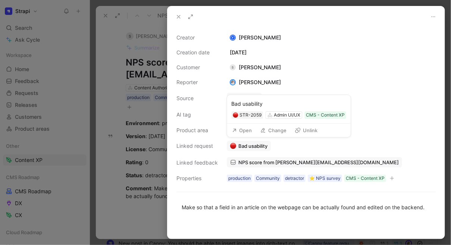
click at [268, 147] on button "Bad usability" at bounding box center [249, 146] width 44 height 10
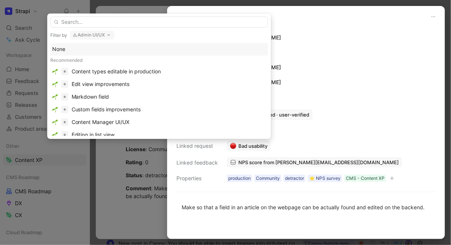
click at [128, 25] on input "text" at bounding box center [159, 21] width 218 height 11
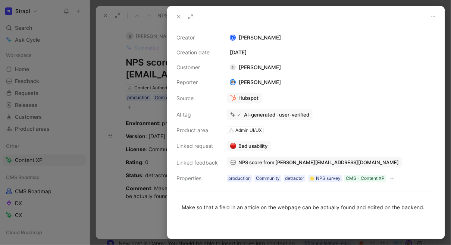
click at [176, 16] on icon at bounding box center [179, 17] width 6 height 6
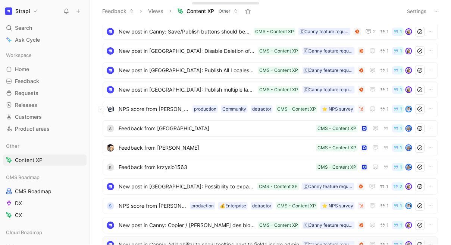
scroll to position [523, 0]
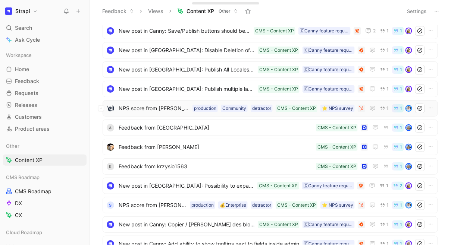
click at [151, 112] on span "NPS score from [PERSON_NAME][EMAIL_ADDRESS][PERSON_NAME][DOMAIN_NAME]" at bounding box center [154, 108] width 71 height 9
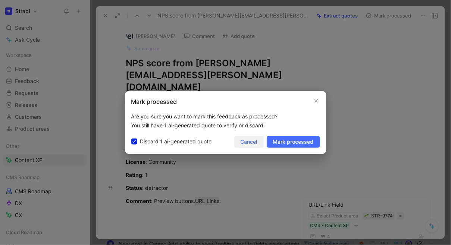
click at [250, 142] on span "Cancel" at bounding box center [249, 142] width 17 height 9
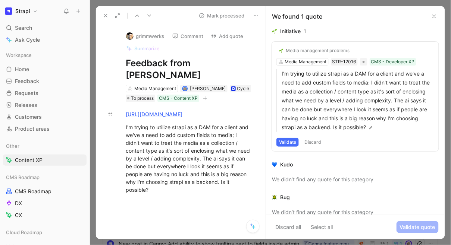
click at [133, 15] on button at bounding box center [137, 15] width 10 height 10
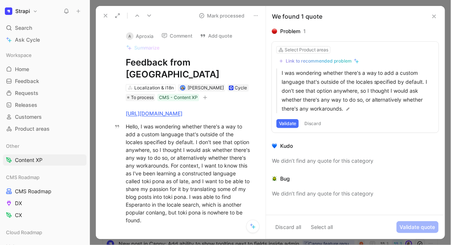
click at [305, 60] on div "Link to recommended problem" at bounding box center [319, 61] width 66 height 6
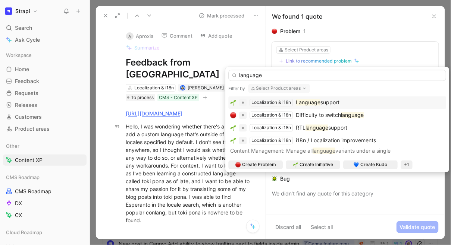
type input "language"
click at [310, 103] on mark "Language" at bounding box center [308, 103] width 25 height 6
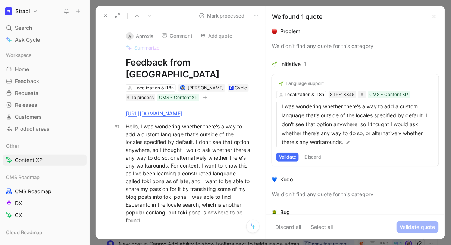
click at [289, 157] on button "Validate" at bounding box center [287, 157] width 22 height 9
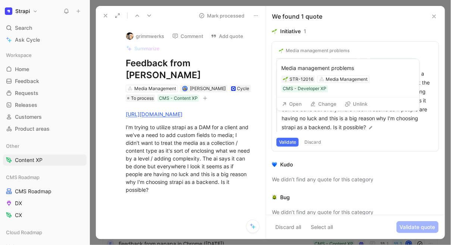
click at [315, 50] on div "Media management problems" at bounding box center [318, 51] width 64 height 6
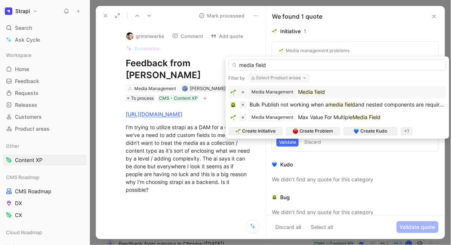
type input "media field"
click at [315, 91] on mark "Media field" at bounding box center [311, 92] width 27 height 6
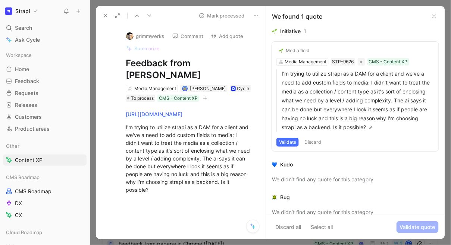
click at [294, 144] on button "Validate" at bounding box center [287, 142] width 22 height 9
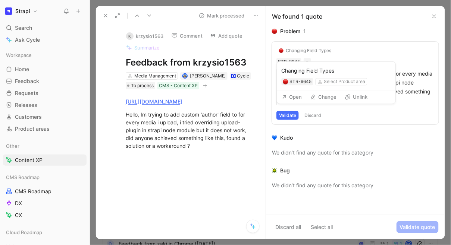
click at [304, 49] on div "Changing Field Types" at bounding box center [309, 51] width 46 height 6
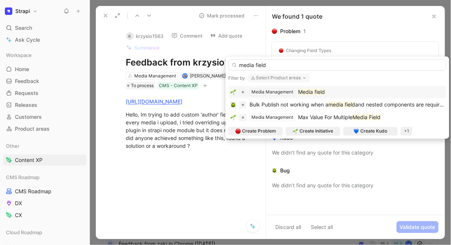
type input "media field"
click at [311, 94] on mark "Media field" at bounding box center [311, 92] width 27 height 6
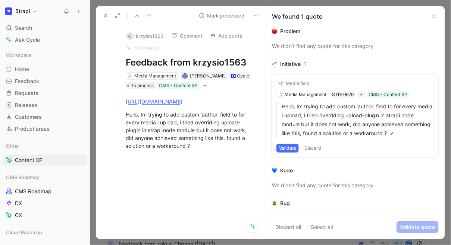
click at [289, 147] on button "Validate" at bounding box center [287, 148] width 22 height 9
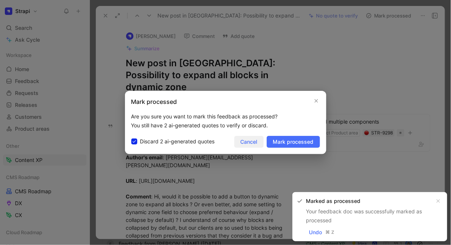
click at [248, 138] on span "Cancel" at bounding box center [249, 142] width 17 height 9
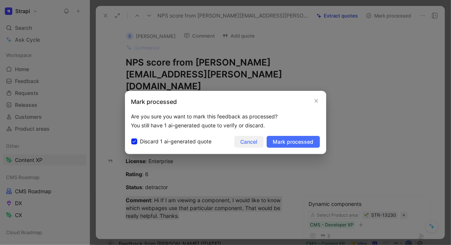
click at [252, 148] on button "Cancel" at bounding box center [248, 142] width 29 height 12
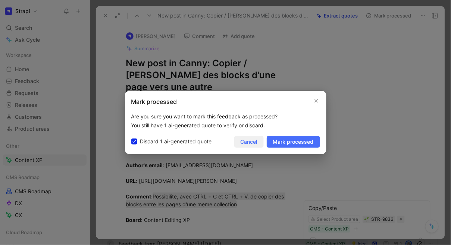
click at [253, 145] on span "Cancel" at bounding box center [249, 142] width 17 height 9
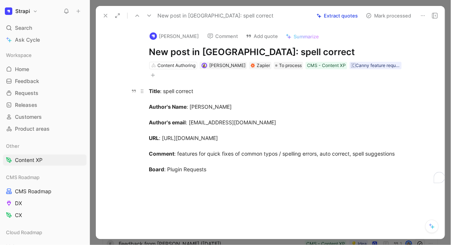
click at [210, 155] on div "Title : spell correct Author's Name : [PERSON_NAME] Author's email : [EMAIL_ADD…" at bounding box center [278, 134] width 258 height 94
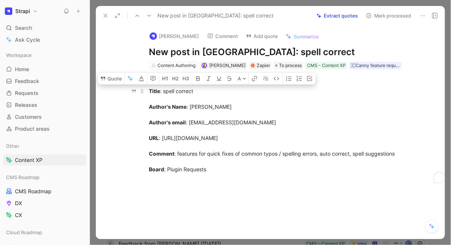
click at [210, 155] on div "Title : spell correct Author's Name : [PERSON_NAME] Author's email : [EMAIL_ADD…" at bounding box center [278, 134] width 258 height 94
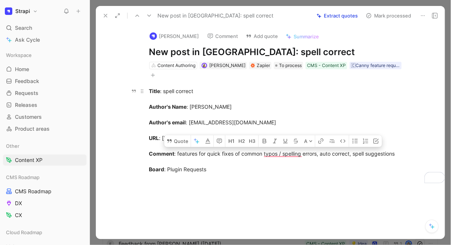
drag, startPoint x: 149, startPoint y: 154, endPoint x: 399, endPoint y: 153, distance: 250.3
click at [399, 153] on div "Title : spell correct Author's Name : [PERSON_NAME] Author's email : [EMAIL_ADD…" at bounding box center [278, 134] width 258 height 94
click at [180, 141] on button "Quote" at bounding box center [177, 141] width 26 height 12
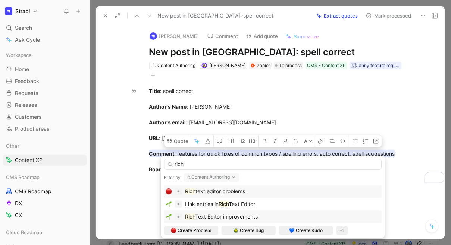
type input "rich"
click at [211, 215] on span "Text Editor improvements" at bounding box center [226, 217] width 63 height 6
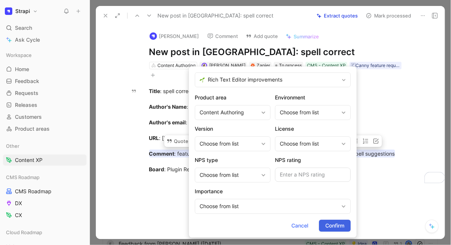
click at [335, 229] on span "Confirm" at bounding box center [334, 226] width 19 height 9
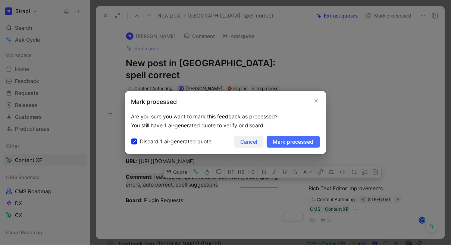
click at [254, 142] on span "Cancel" at bounding box center [249, 142] width 17 height 9
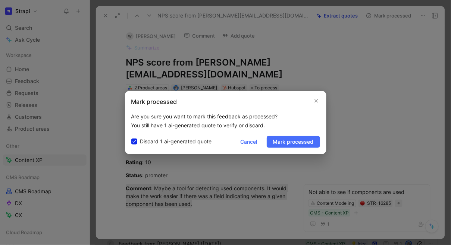
click at [253, 142] on span "Cancel" at bounding box center [249, 142] width 17 height 9
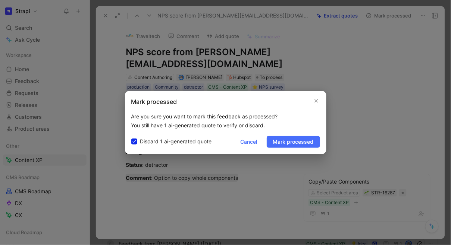
click at [253, 142] on span "Cancel" at bounding box center [249, 142] width 17 height 9
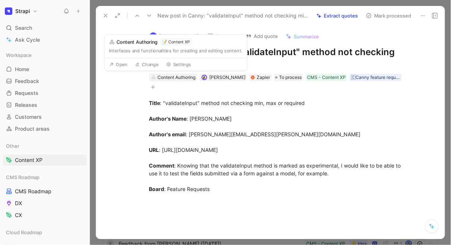
click at [188, 78] on div "Content Authoring" at bounding box center [176, 77] width 38 height 7
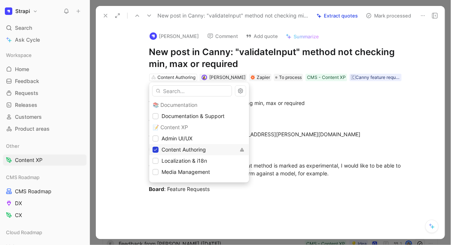
click at [156, 151] on icon at bounding box center [155, 150] width 4 height 4
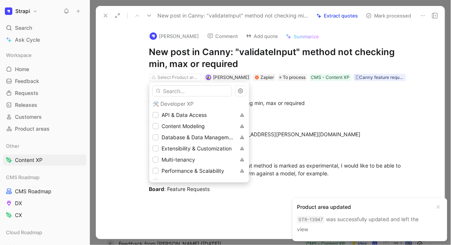
scroll to position [182, 0]
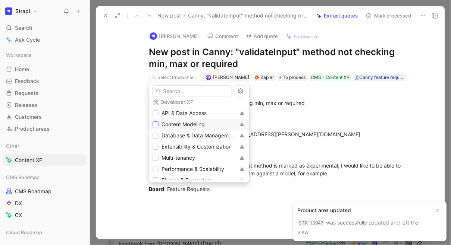
click at [157, 125] on icon at bounding box center [155, 124] width 4 height 4
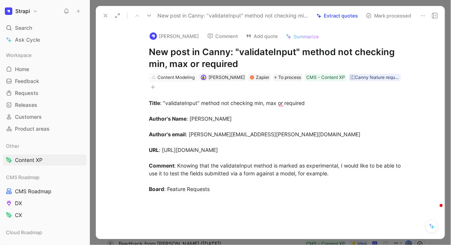
click at [110, 134] on div "[PERSON_NAME] Comment Add quote Summarize New post in Canny: "validateInput" me…" at bounding box center [270, 132] width 349 height 214
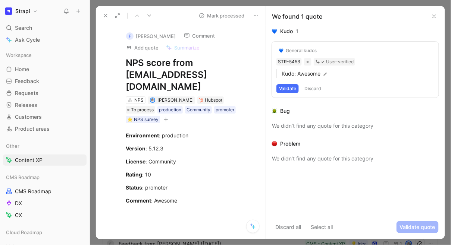
click at [289, 87] on button "Validate" at bounding box center [287, 88] width 22 height 9
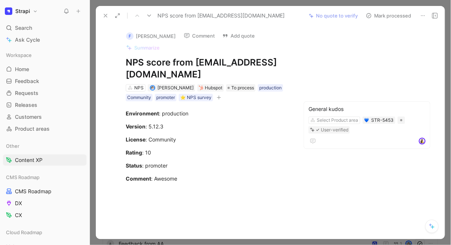
scroll to position [504, 0]
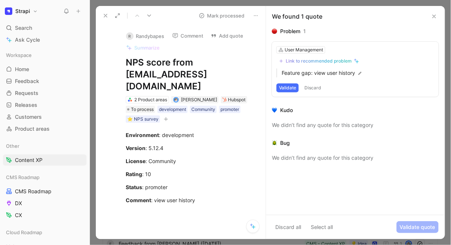
click at [293, 90] on button "Validate" at bounding box center [287, 88] width 22 height 9
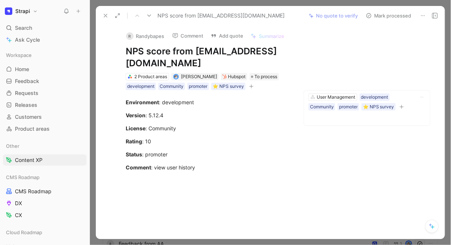
scroll to position [485, 0]
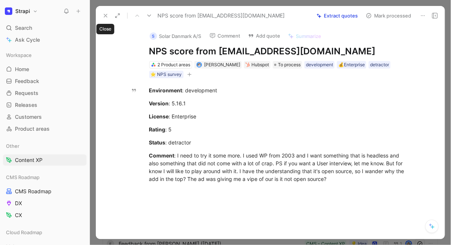
click at [105, 13] on icon at bounding box center [106, 16] width 6 height 6
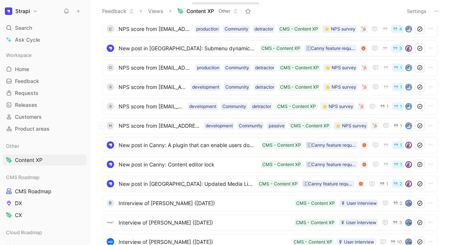
scroll to position [1086, 0]
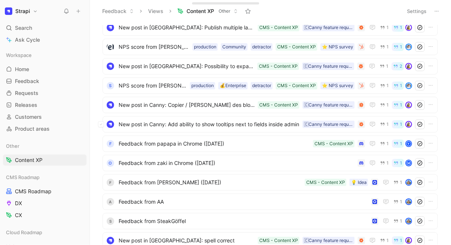
scroll to position [542, 0]
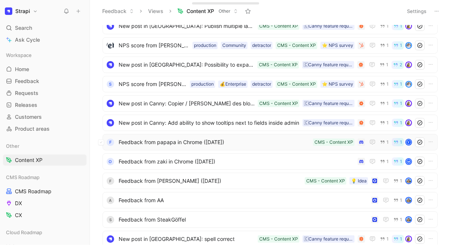
click at [149, 143] on span "Feedback from papapa in Chrome ([DATE])" at bounding box center [214, 142] width 191 height 9
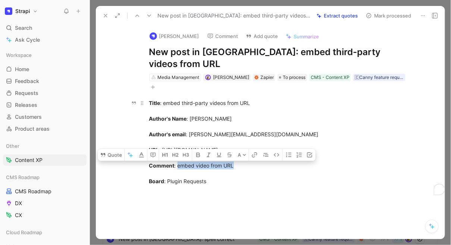
drag, startPoint x: 177, startPoint y: 154, endPoint x: 245, endPoint y: 154, distance: 67.9
click at [245, 154] on div "Title : embed third-party videos from URL Author's Name : R Jamal Saeed Author'…" at bounding box center [278, 146] width 258 height 94
click at [112, 147] on button "Quote" at bounding box center [111, 153] width 26 height 12
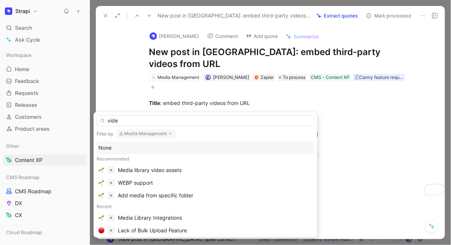
type input "video"
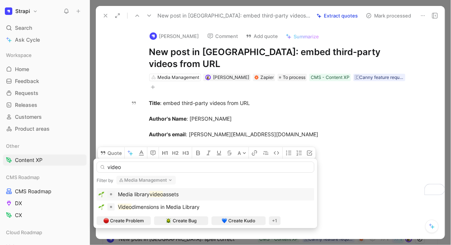
click at [114, 167] on input "video" at bounding box center [206, 167] width 218 height 11
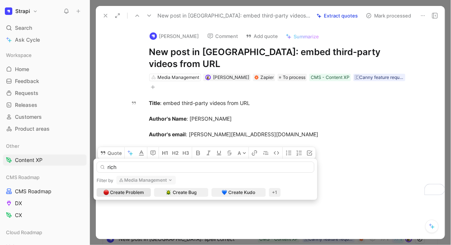
type input "rich"
click at [134, 181] on button "Media Management" at bounding box center [146, 180] width 60 height 9
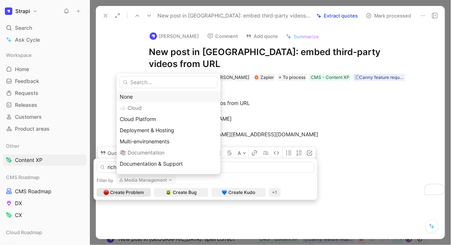
click at [135, 99] on div "None" at bounding box center [168, 97] width 97 height 9
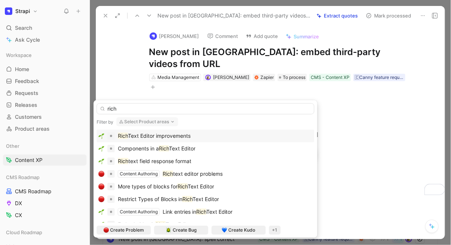
click at [145, 138] on span "Text Editor improvements" at bounding box center [159, 136] width 63 height 6
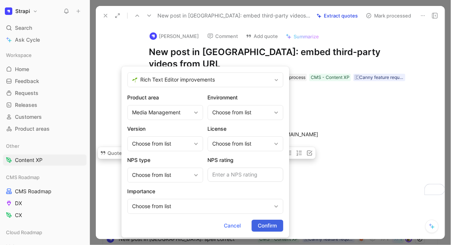
click at [258, 223] on span "Confirm" at bounding box center [267, 226] width 19 height 9
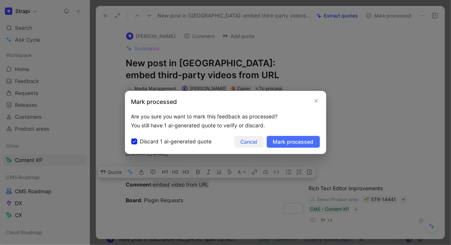
click at [246, 143] on span "Cancel" at bounding box center [249, 142] width 17 height 9
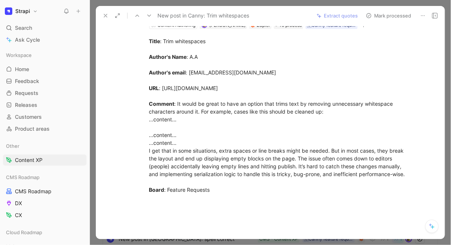
scroll to position [35, 0]
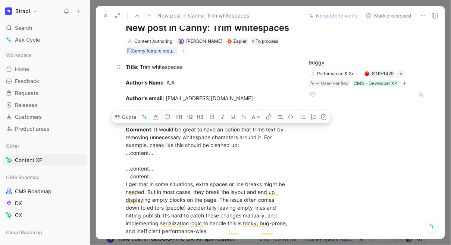
drag, startPoint x: 176, startPoint y: 108, endPoint x: 264, endPoint y: 145, distance: 95.1
click at [264, 145] on div "Title : Trim whitespaces Author's Name : A.A Author's email : monolithed@gmail.…" at bounding box center [208, 161] width 164 height 196
click at [129, 123] on button "Quote" at bounding box center [125, 117] width 26 height 12
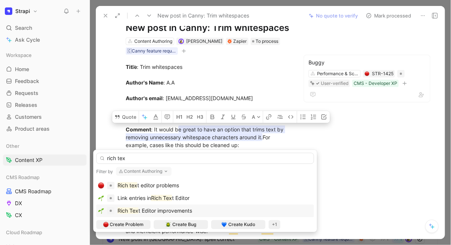
type input "rich tex"
click at [144, 208] on span "t Editor improvements" at bounding box center [165, 211] width 54 height 6
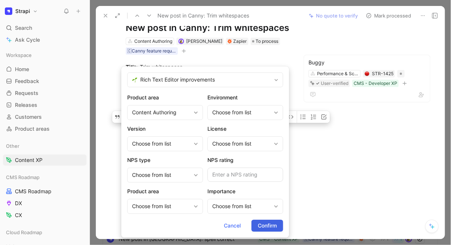
click at [267, 227] on span "Confirm" at bounding box center [267, 226] width 19 height 9
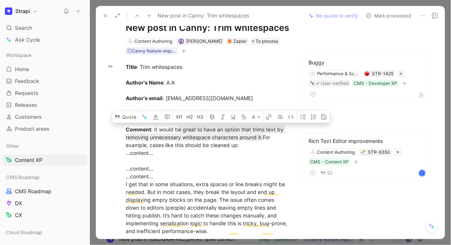
click at [353, 226] on div "Emilie Ringwald Comment Add quote Summarize New post in Canny: Trim whitespaces…" at bounding box center [270, 132] width 349 height 214
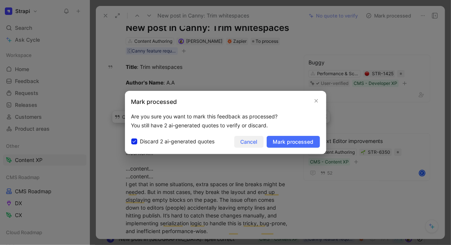
click at [255, 137] on button "Cancel" at bounding box center [248, 142] width 29 height 12
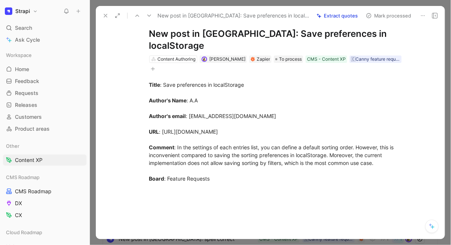
scroll to position [20, 0]
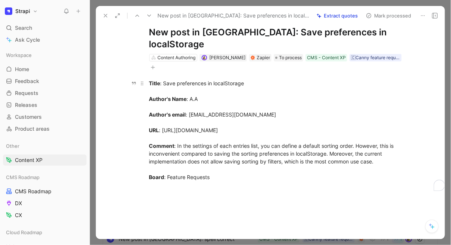
click at [231, 135] on div "Title : Save preferences in localStorage Author's Name : A.A Author's email : m…" at bounding box center [278, 134] width 258 height 110
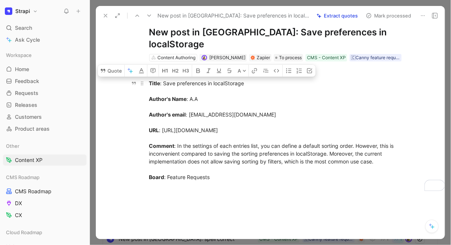
click at [206, 136] on div "Title : Save preferences in localStorage Author's Name : A.A Author's email : m…" at bounding box center [278, 134] width 258 height 110
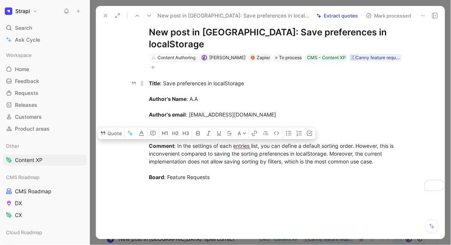
drag, startPoint x: 150, startPoint y: 134, endPoint x: 389, endPoint y: 154, distance: 239.2
click at [389, 154] on div "Title : Save preferences in localStorage Author's Name : A.A Author's email : m…" at bounding box center [278, 134] width 258 height 110
click at [118, 128] on button "Quote" at bounding box center [111, 134] width 26 height 12
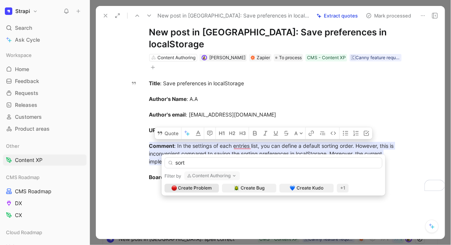
type input "sort"
click at [225, 175] on button "Content Authoring" at bounding box center [212, 176] width 56 height 9
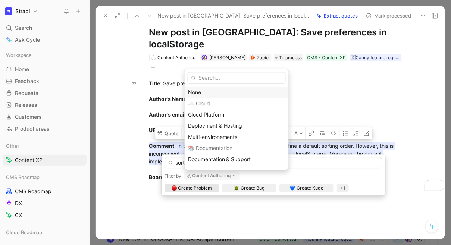
click at [201, 92] on div "None" at bounding box center [236, 92] width 97 height 9
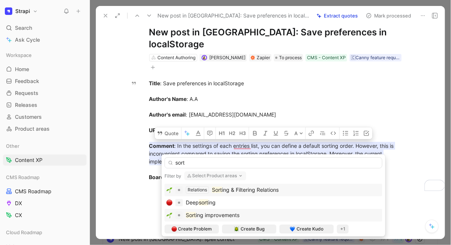
click at [214, 213] on span "ing improvements" at bounding box center [218, 215] width 44 height 6
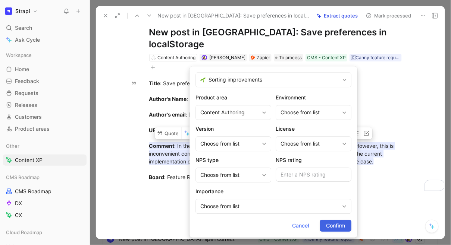
click at [331, 228] on span "Confirm" at bounding box center [335, 226] width 19 height 9
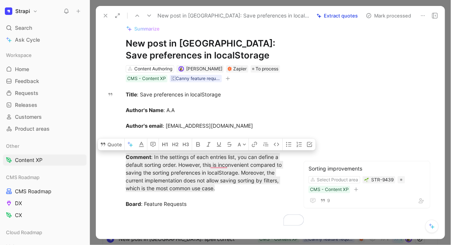
click at [107, 187] on div "Emilie Ringwald Comment Add quote Summarize New post in Canny: Save preferences…" at bounding box center [270, 132] width 349 height 214
click at [109, 40] on div "Emilie Ringwald Comment Add quote Summarize New post in Canny: Save preferences…" at bounding box center [270, 132] width 349 height 214
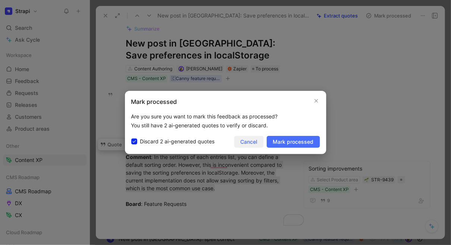
click at [245, 141] on span "Cancel" at bounding box center [249, 142] width 17 height 9
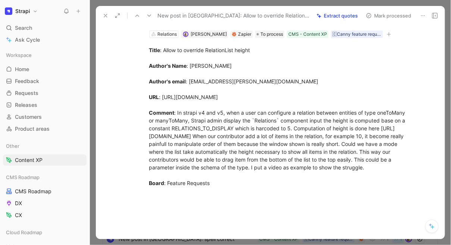
scroll to position [44, 0]
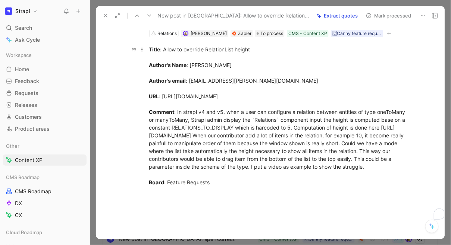
click at [187, 101] on div "Title : Allow to override RelationList height Author's Name : Antoine Caron Aut…" at bounding box center [278, 120] width 258 height 149
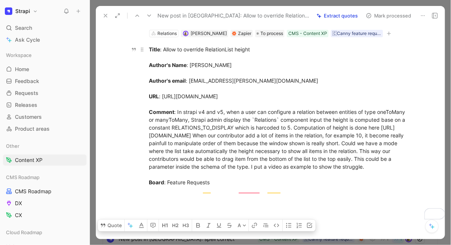
click at [187, 101] on div "Title : Allow to override RelationList height Author's Name : Antoine Caron Aut…" at bounding box center [278, 120] width 258 height 149
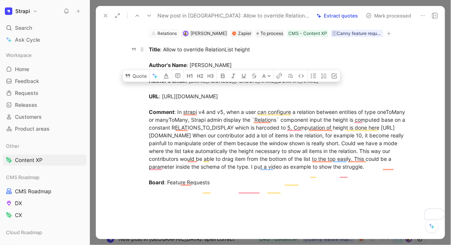
drag, startPoint x: 150, startPoint y: 100, endPoint x: 322, endPoint y: 175, distance: 188.1
click at [322, 175] on div "Title : Allow to override RelationList height Author's Name : Antoine Caron Aut…" at bounding box center [278, 120] width 258 height 149
click at [138, 82] on button "Quote" at bounding box center [136, 76] width 26 height 12
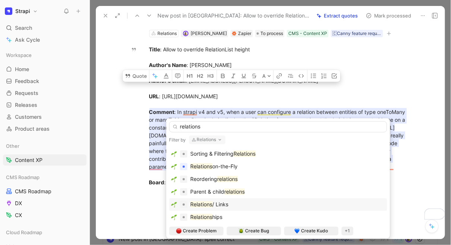
type input "relations"
click at [212, 204] on mark "Relations" at bounding box center [202, 205] width 22 height 6
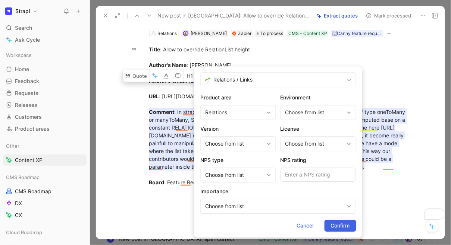
click at [336, 228] on span "Confirm" at bounding box center [340, 226] width 19 height 9
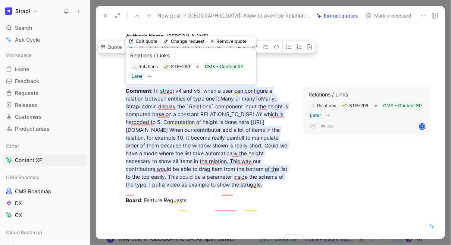
scroll to position [95, 0]
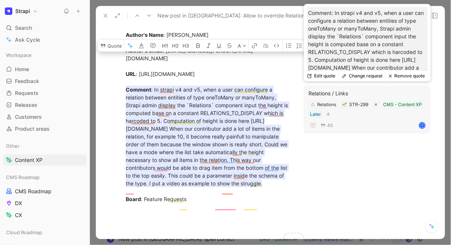
click at [331, 76] on button "Edit quote" at bounding box center [321, 76] width 35 height 10
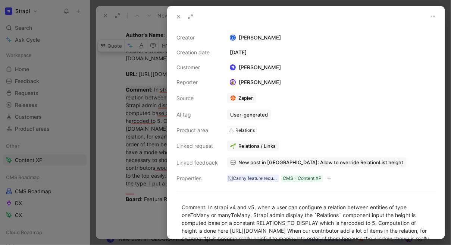
click at [263, 147] on span "Relations / Links" at bounding box center [256, 146] width 37 height 7
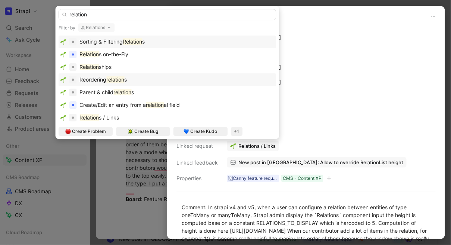
type input "relation"
click at [113, 81] on mark "relation" at bounding box center [116, 79] width 18 height 6
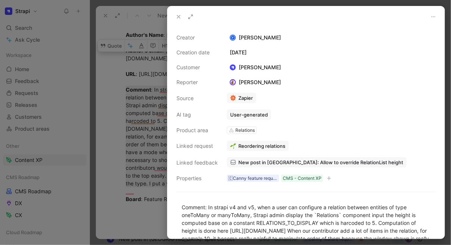
click at [179, 18] on use at bounding box center [178, 16] width 3 height 3
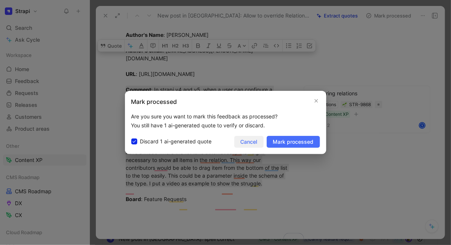
click at [248, 141] on span "Cancel" at bounding box center [249, 142] width 17 height 9
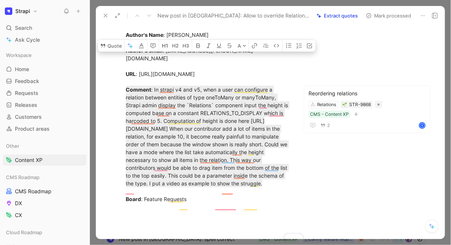
click at [326, 179] on div "Emilie Ringwald Comment Add quote Summarize New post in Canny: Allow to overrid…" at bounding box center [270, 132] width 349 height 214
click at [105, 18] on icon at bounding box center [106, 16] width 6 height 6
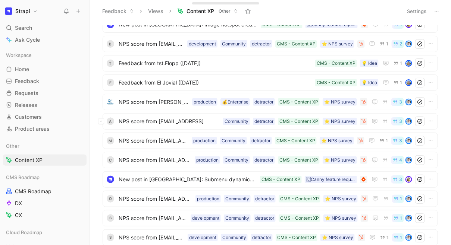
scroll to position [963, 0]
click at [148, 127] on div "A NPS score from avanwart@blackbird.ai ⭐️ NPS survey CMS - Content XP detractor…" at bounding box center [270, 121] width 335 height 16
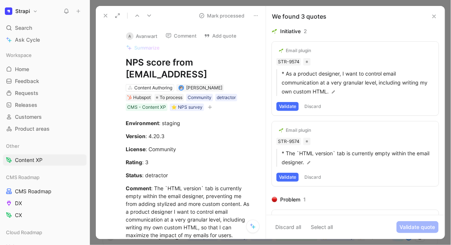
click at [431, 15] on icon at bounding box center [434, 16] width 6 height 6
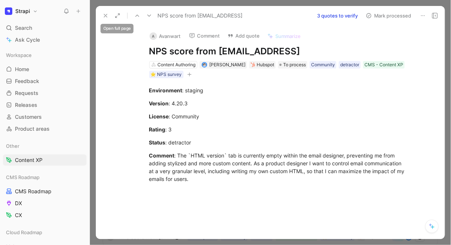
click at [105, 15] on icon at bounding box center [106, 16] width 6 height 6
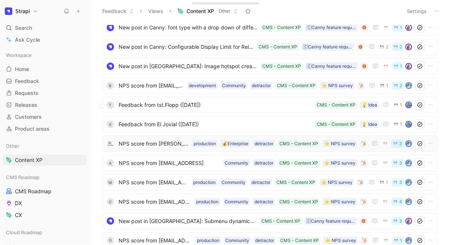
scroll to position [920, 0]
click at [163, 89] on span "NPS score from [EMAIL_ADDRESS][DOMAIN_NAME]" at bounding box center [152, 86] width 66 height 9
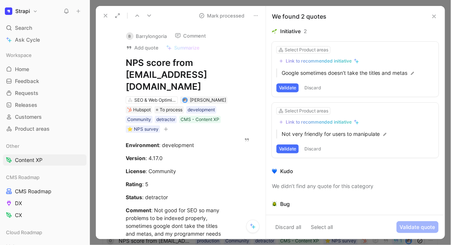
click at [100, 16] on button at bounding box center [105, 15] width 10 height 10
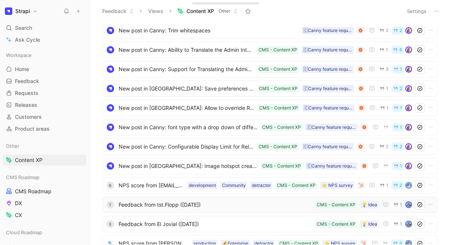
scroll to position [818, 0]
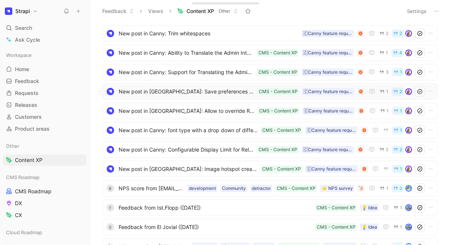
click at [157, 90] on span "New post in [GEOGRAPHIC_DATA]: Save preferences in localStorage" at bounding box center [187, 91] width 136 height 9
